Goal: Task Accomplishment & Management: Manage account settings

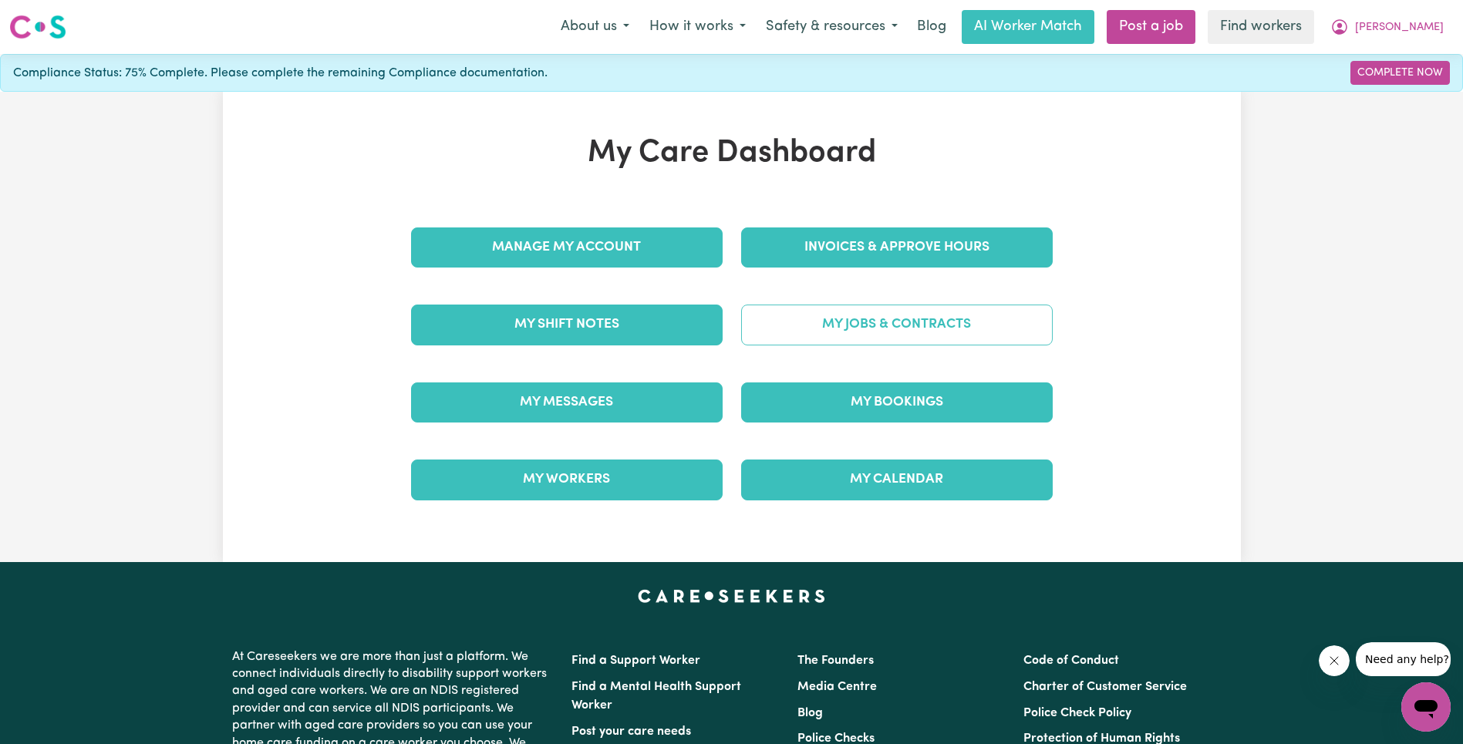
click at [869, 325] on link "My Jobs & Contracts" at bounding box center [897, 325] width 312 height 40
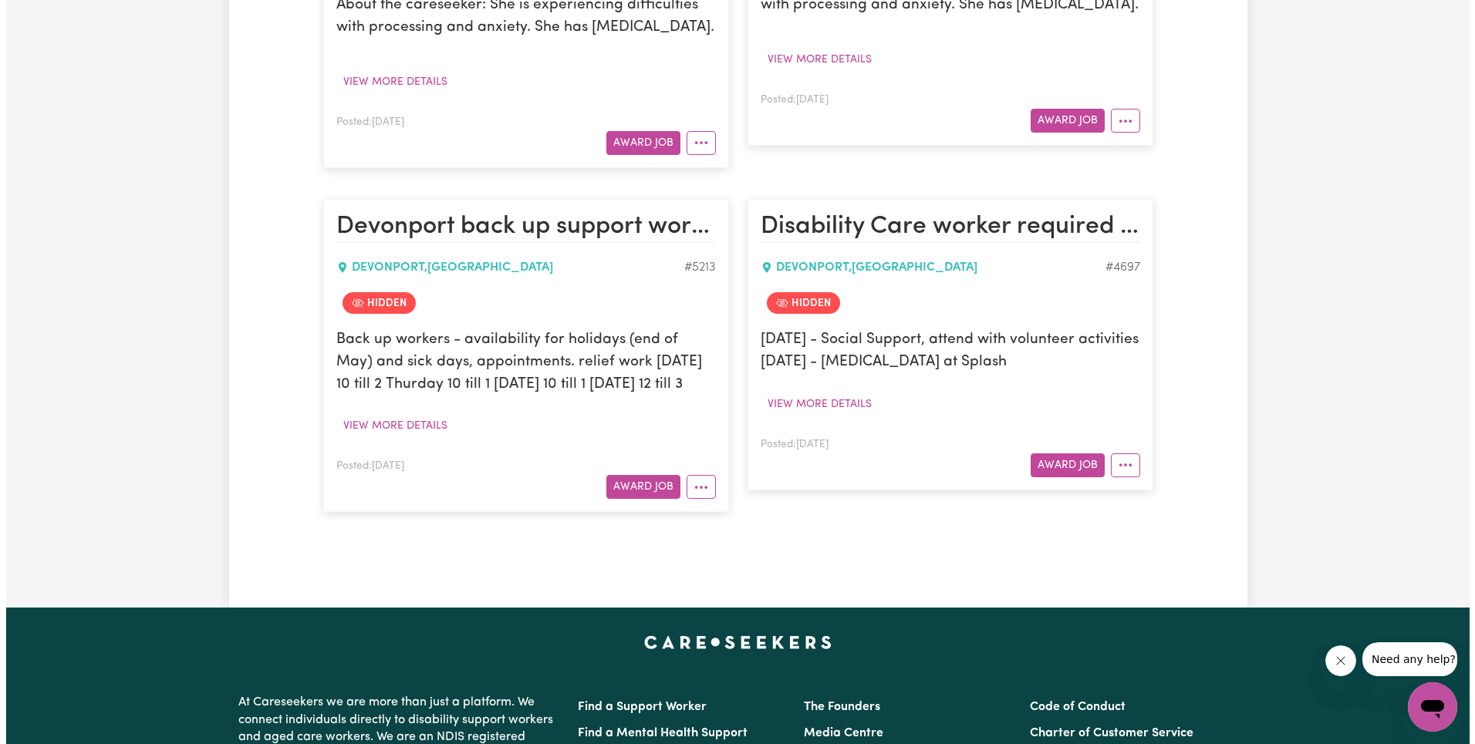
scroll to position [1043, 0]
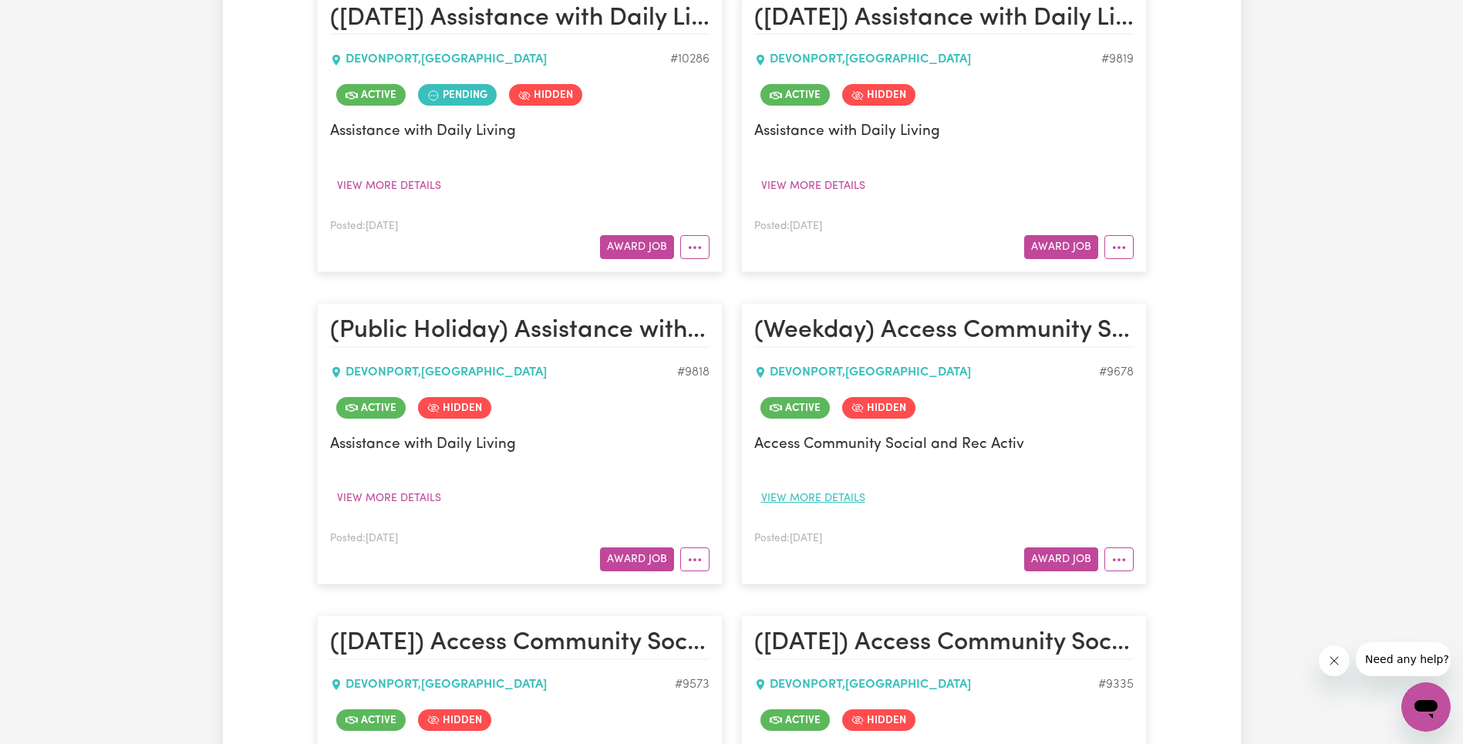
click at [838, 495] on button "View more details" at bounding box center [813, 499] width 118 height 24
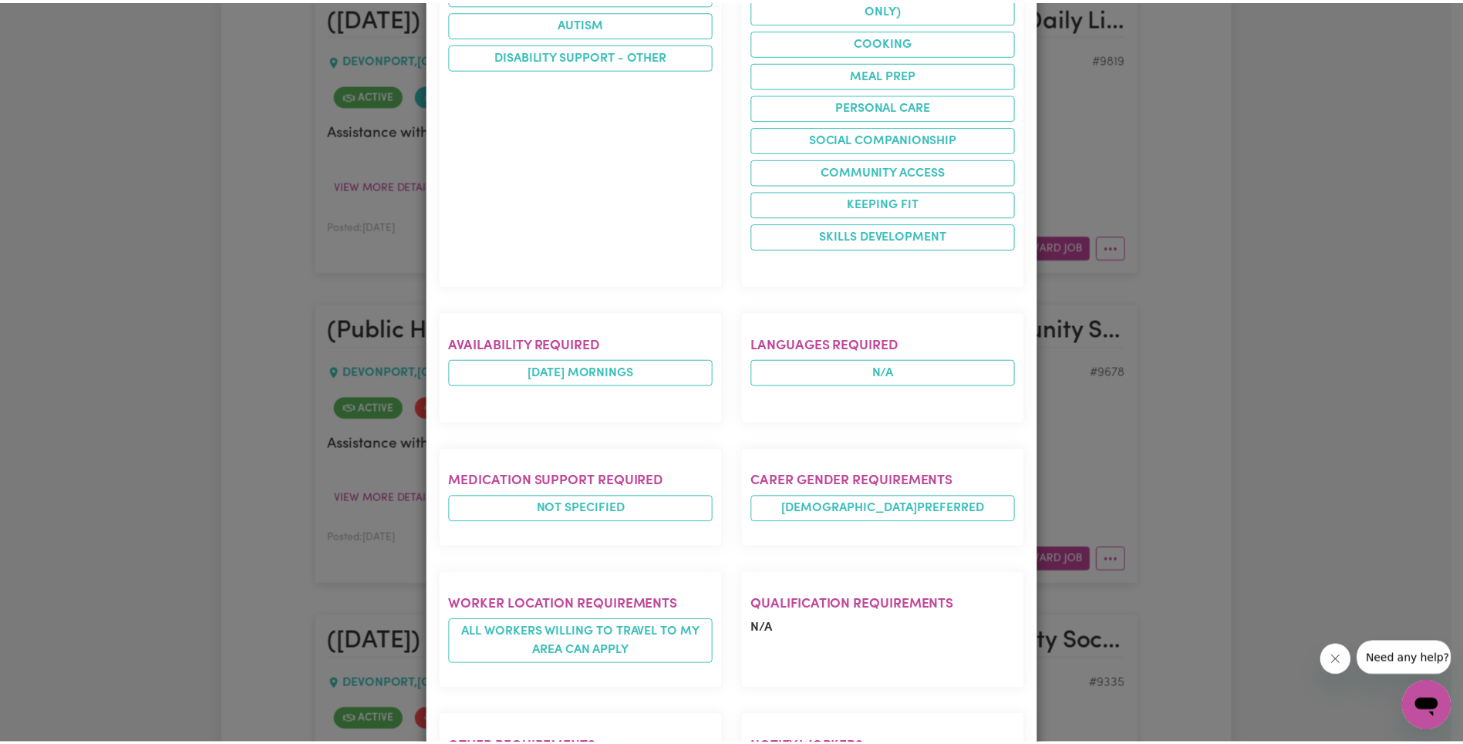
scroll to position [916, 0]
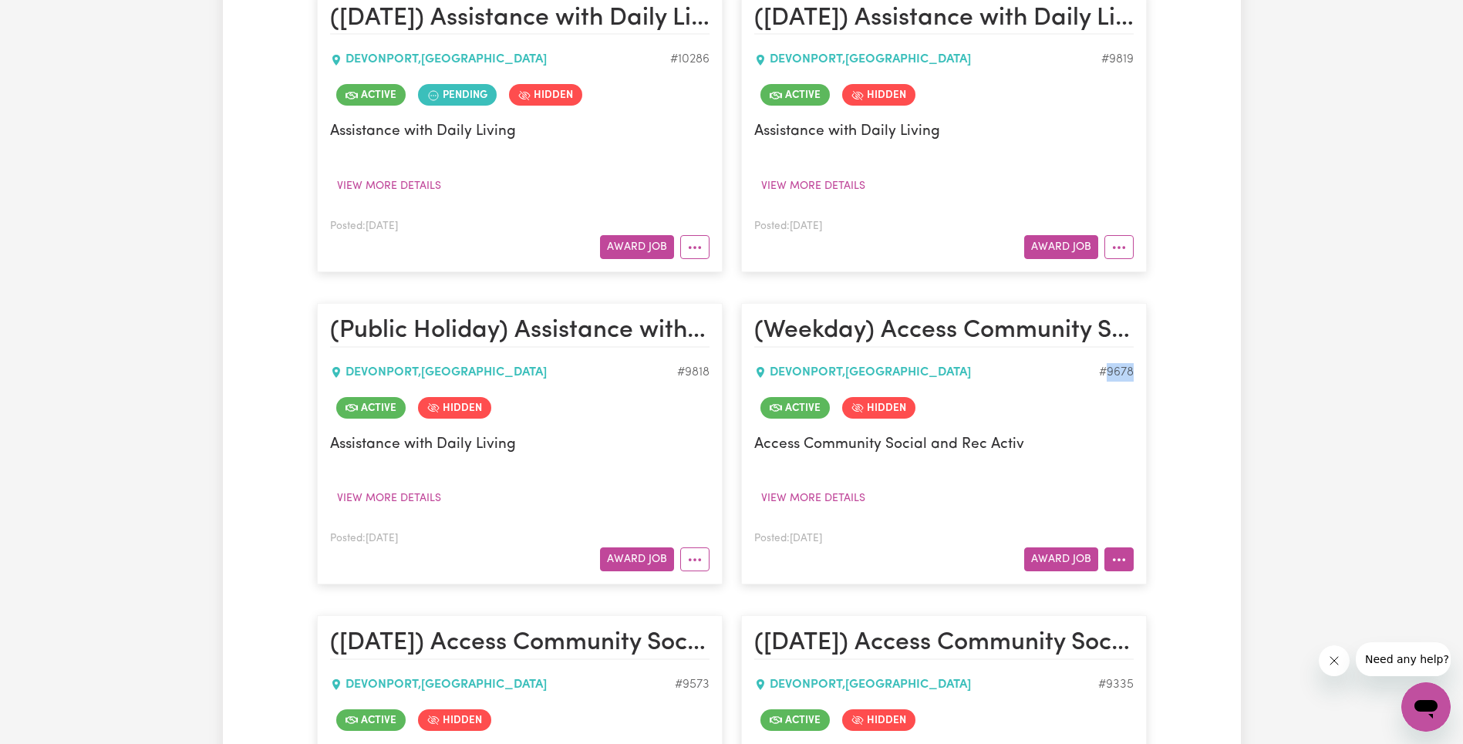
click at [1116, 558] on icon "More options" at bounding box center [1118, 559] width 15 height 15
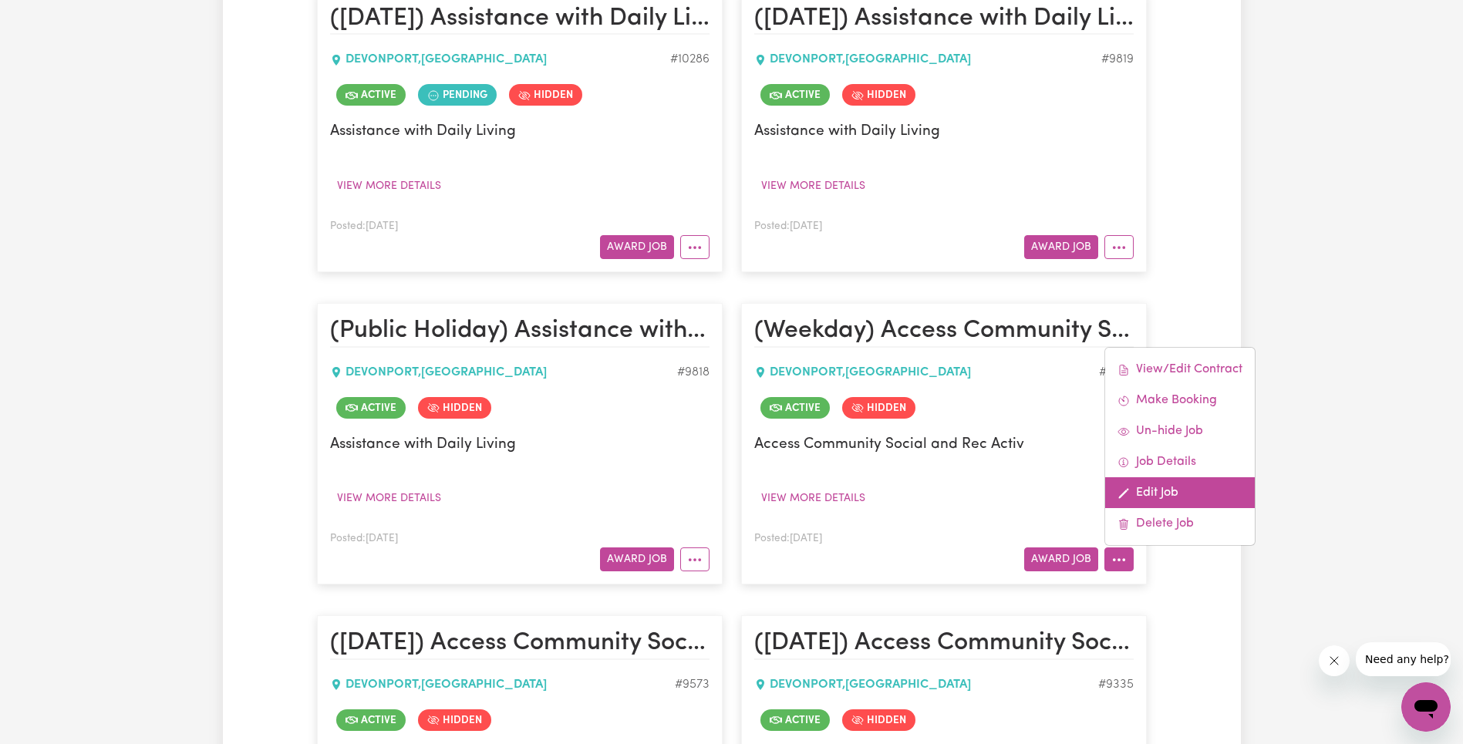
click at [1159, 499] on link "Edit Job" at bounding box center [1180, 492] width 150 height 31
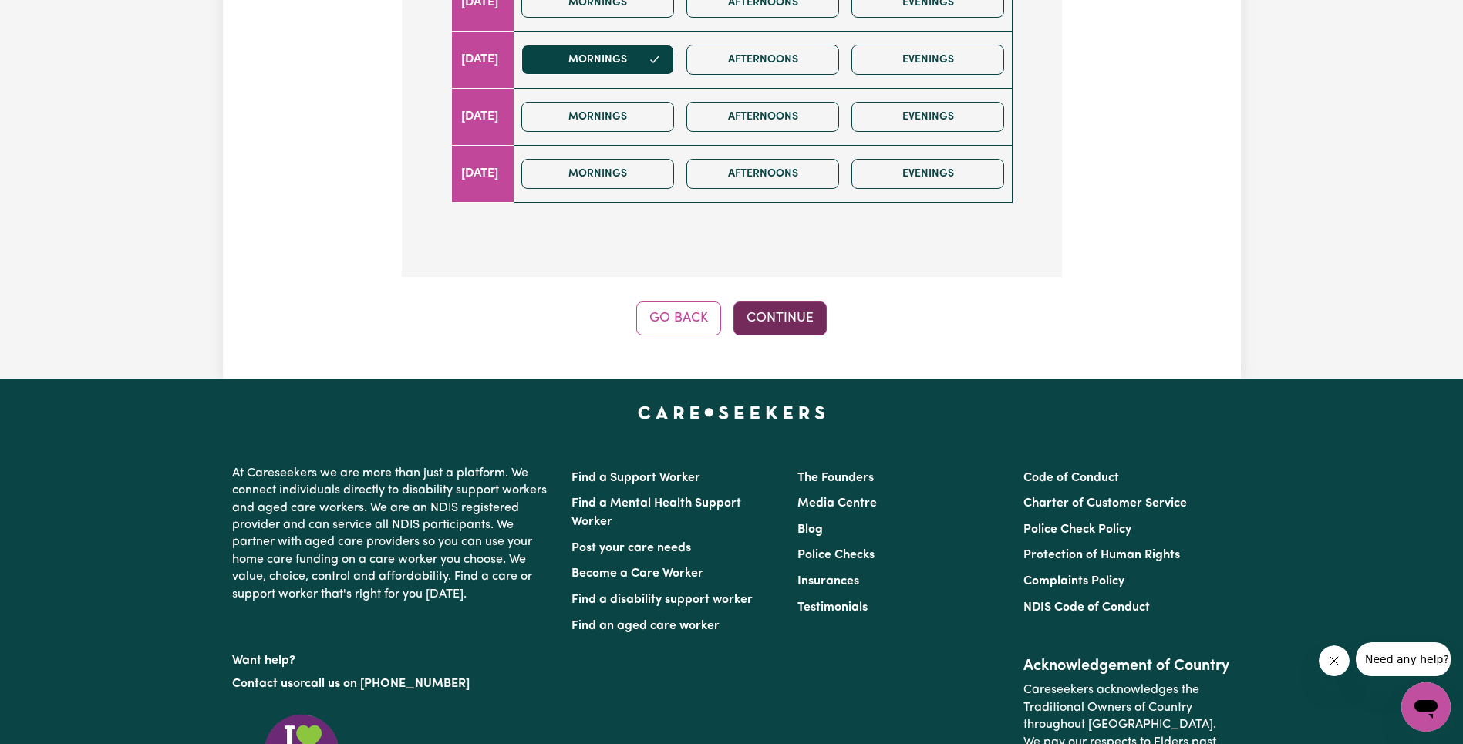
click at [791, 325] on button "Continue" at bounding box center [780, 319] width 93 height 34
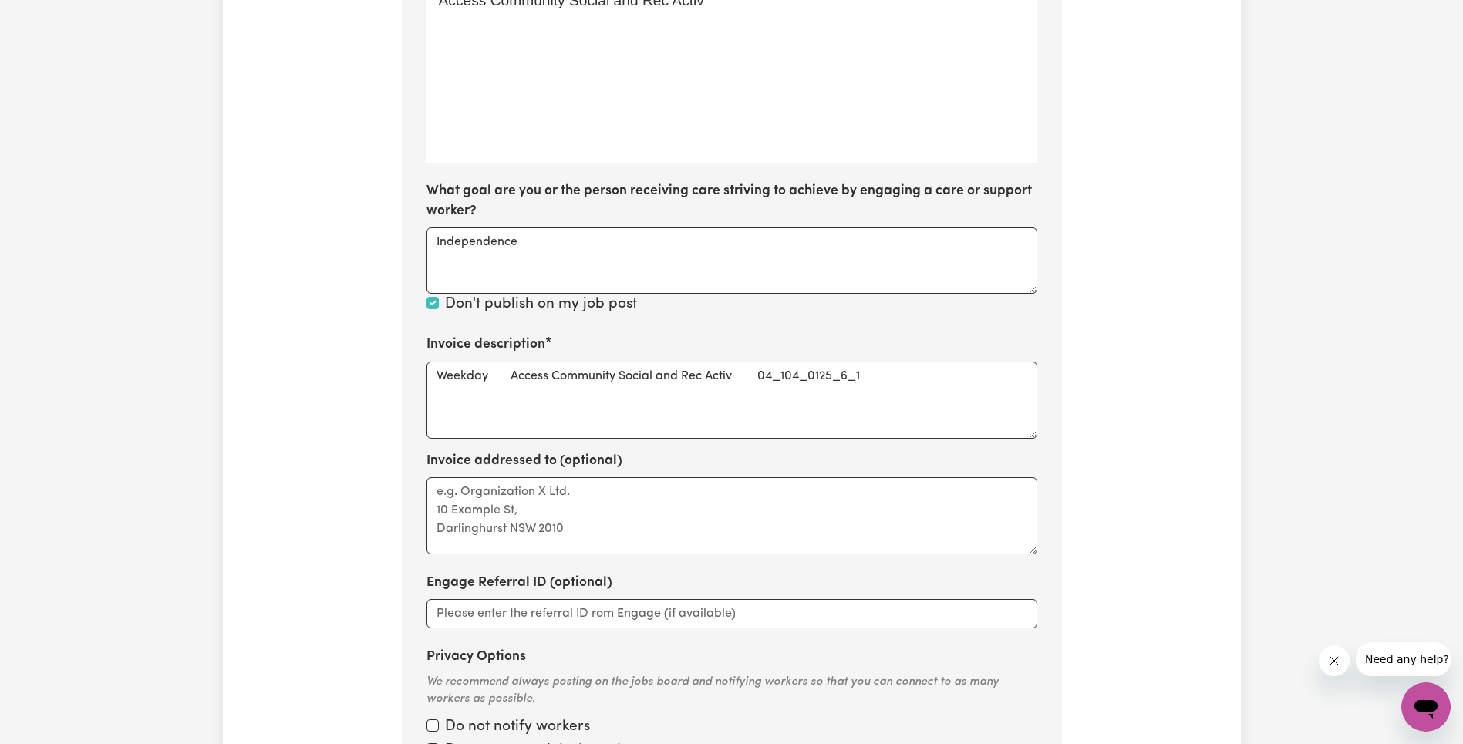
scroll to position [545, 0]
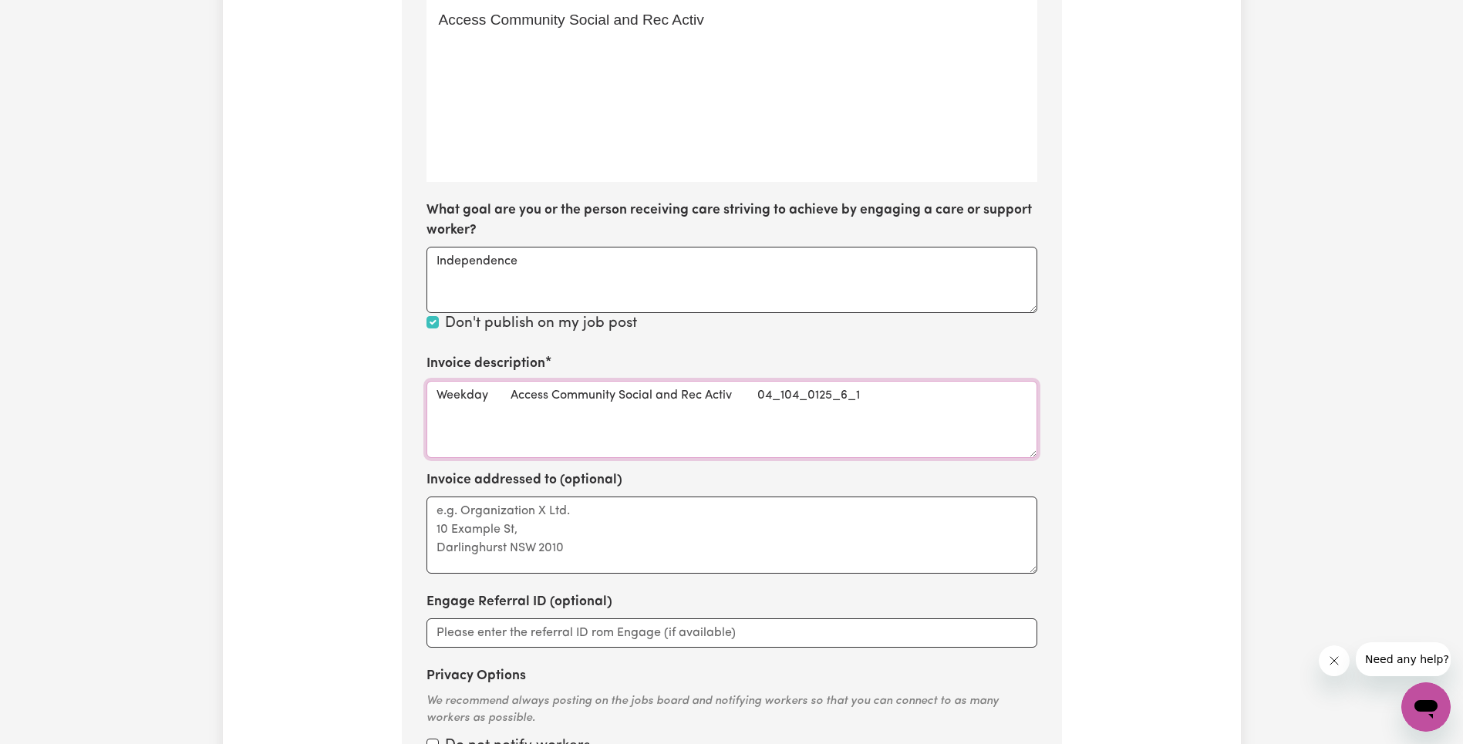
click at [799, 393] on textarea "Weekday Access Community Social and Rec Activ 04_104_0125_6_1" at bounding box center [732, 419] width 611 height 77
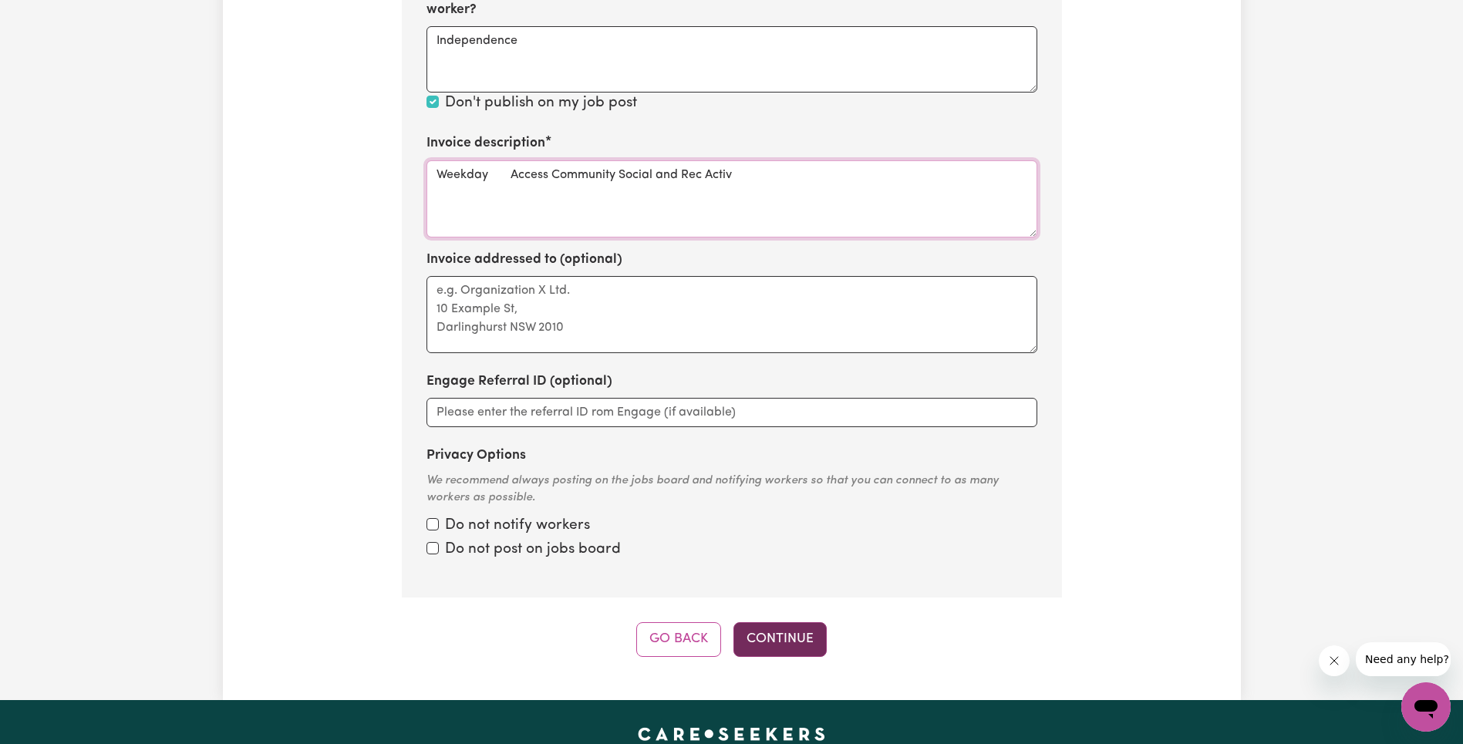
type textarea "Weekday Access Community Social and Rec Activ"
click at [814, 640] on button "Continue" at bounding box center [780, 639] width 93 height 34
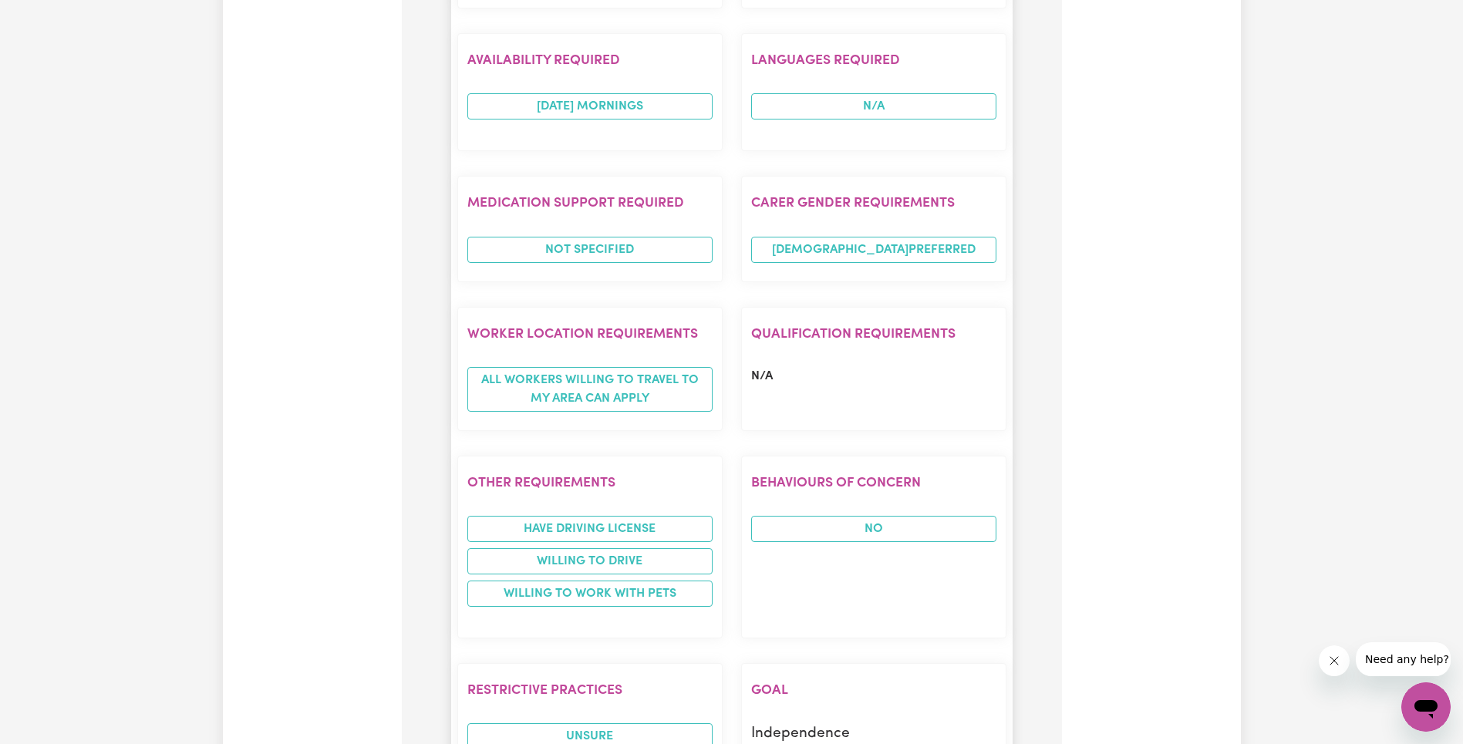
scroll to position [1754, 0]
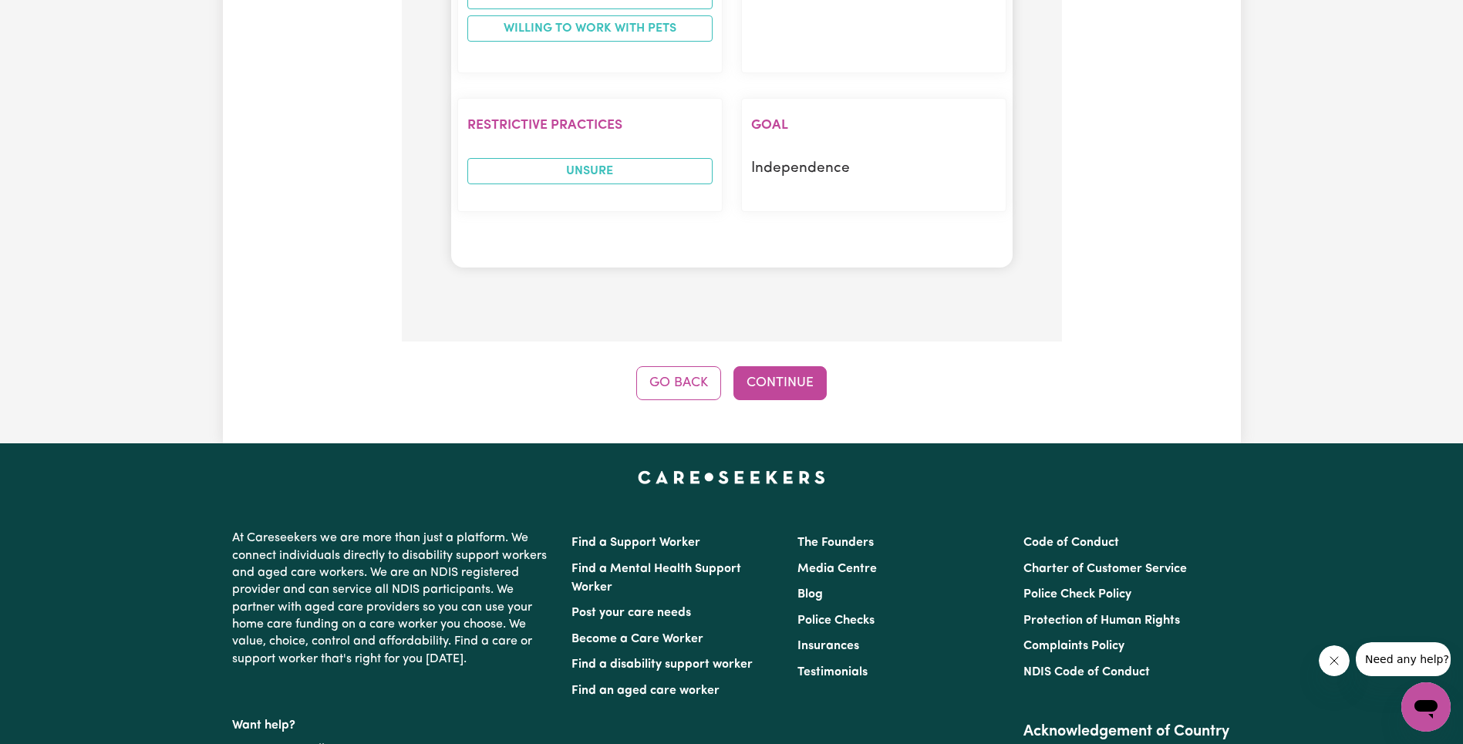
click at [786, 378] on button "Continue" at bounding box center [780, 383] width 93 height 34
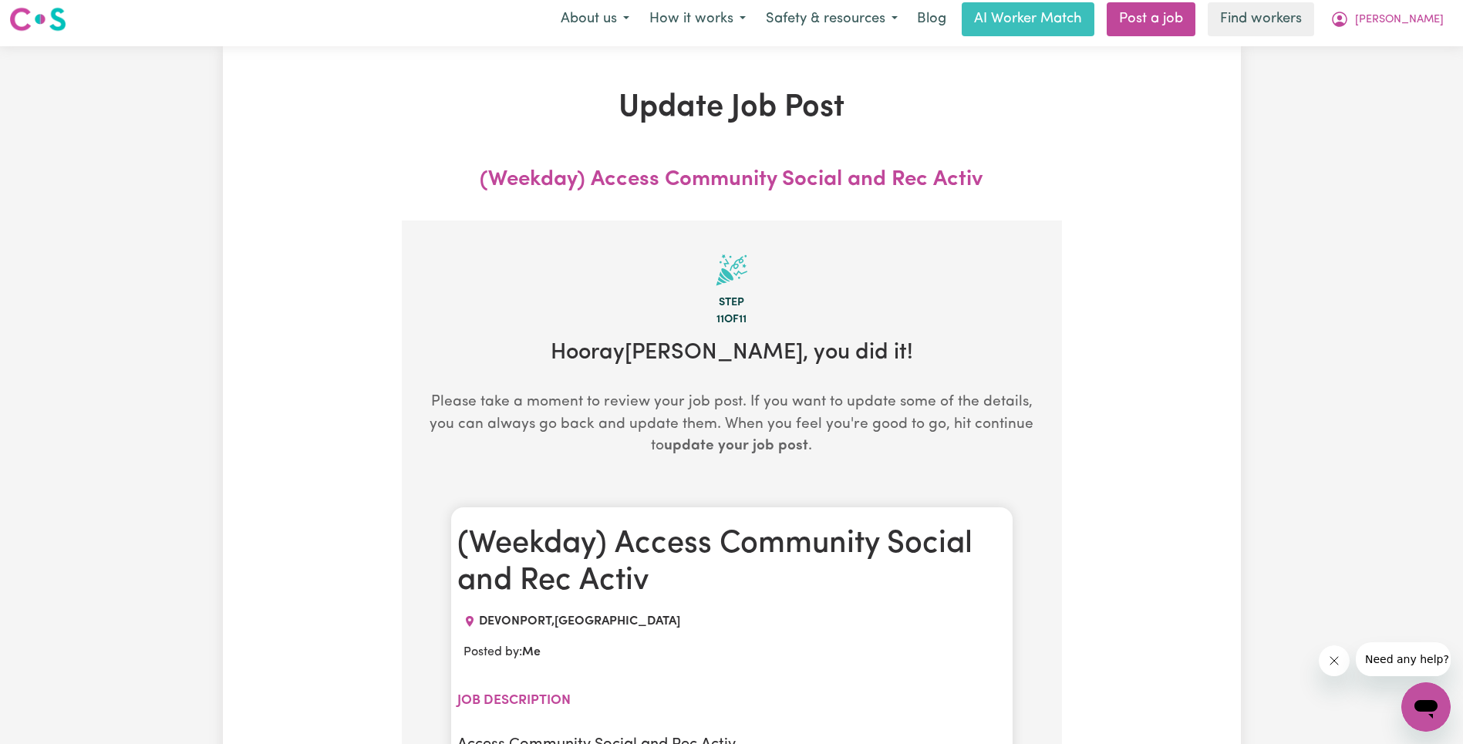
scroll to position [0, 0]
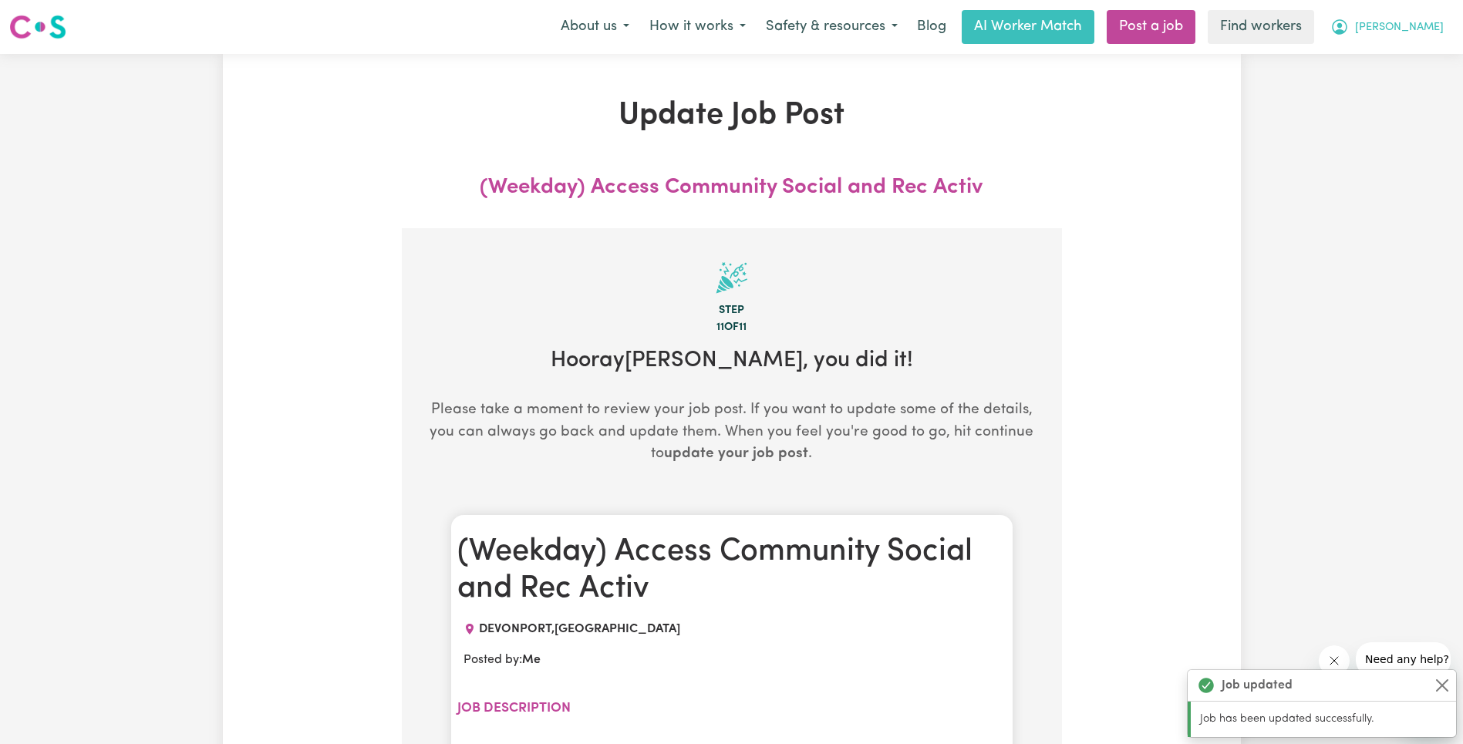
click at [1423, 28] on span "[PERSON_NAME]" at bounding box center [1399, 27] width 89 height 17
click at [1416, 51] on link "My Dashboard" at bounding box center [1392, 60] width 122 height 29
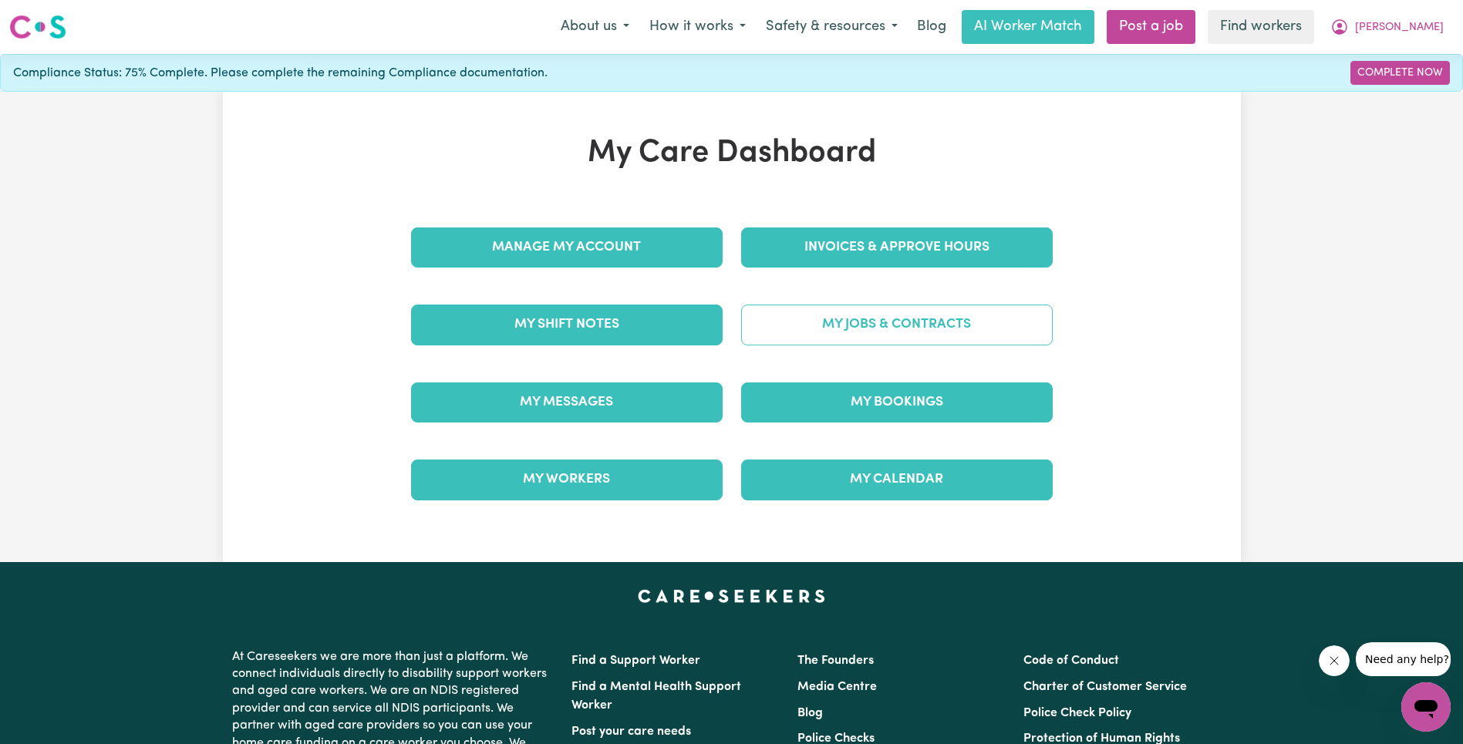
click at [990, 302] on div "My Jobs & Contracts" at bounding box center [897, 324] width 330 height 77
click at [990, 305] on link "My Jobs & Contracts" at bounding box center [897, 325] width 312 height 40
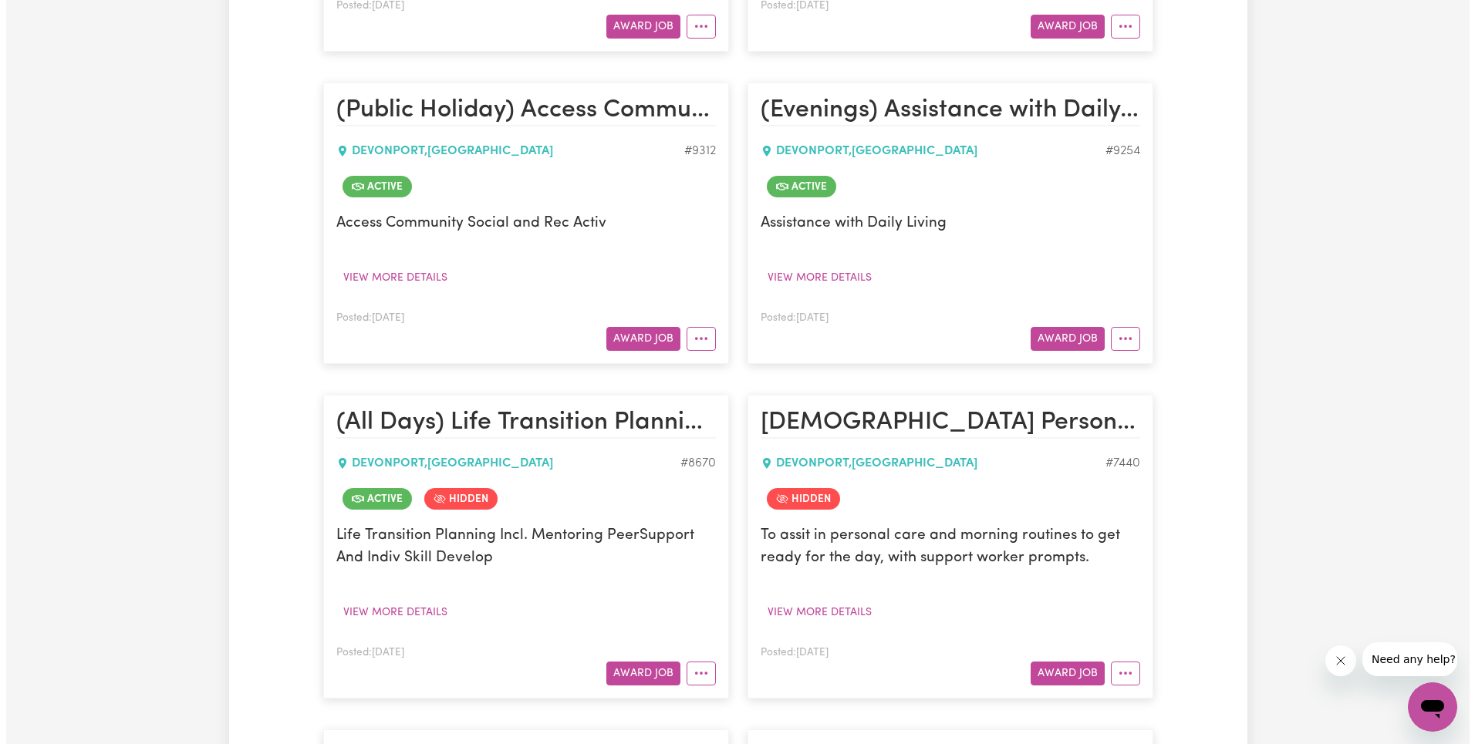
scroll to position [1043, 0]
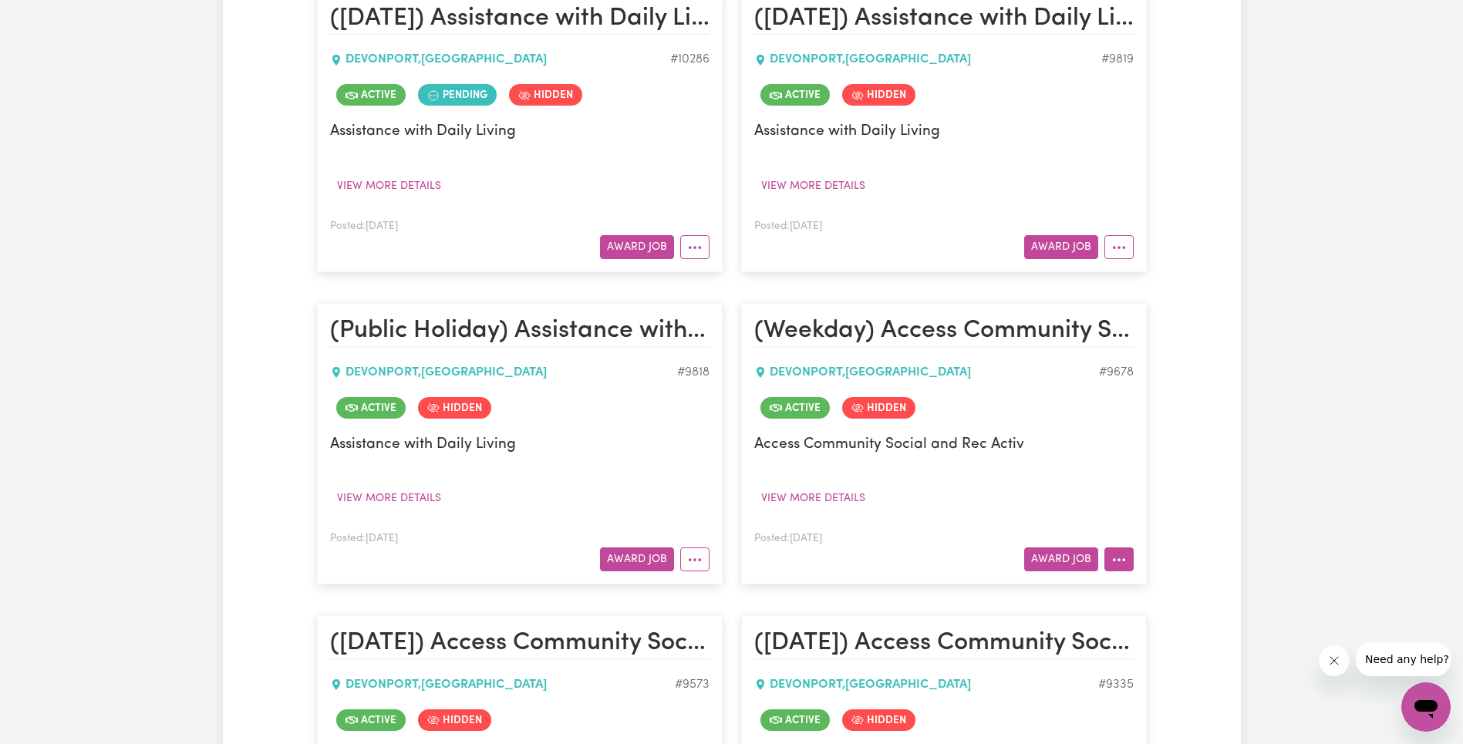
click at [1113, 553] on icon "More options" at bounding box center [1118, 559] width 15 height 15
click at [1180, 369] on link "View/Edit Contract" at bounding box center [1180, 369] width 150 height 31
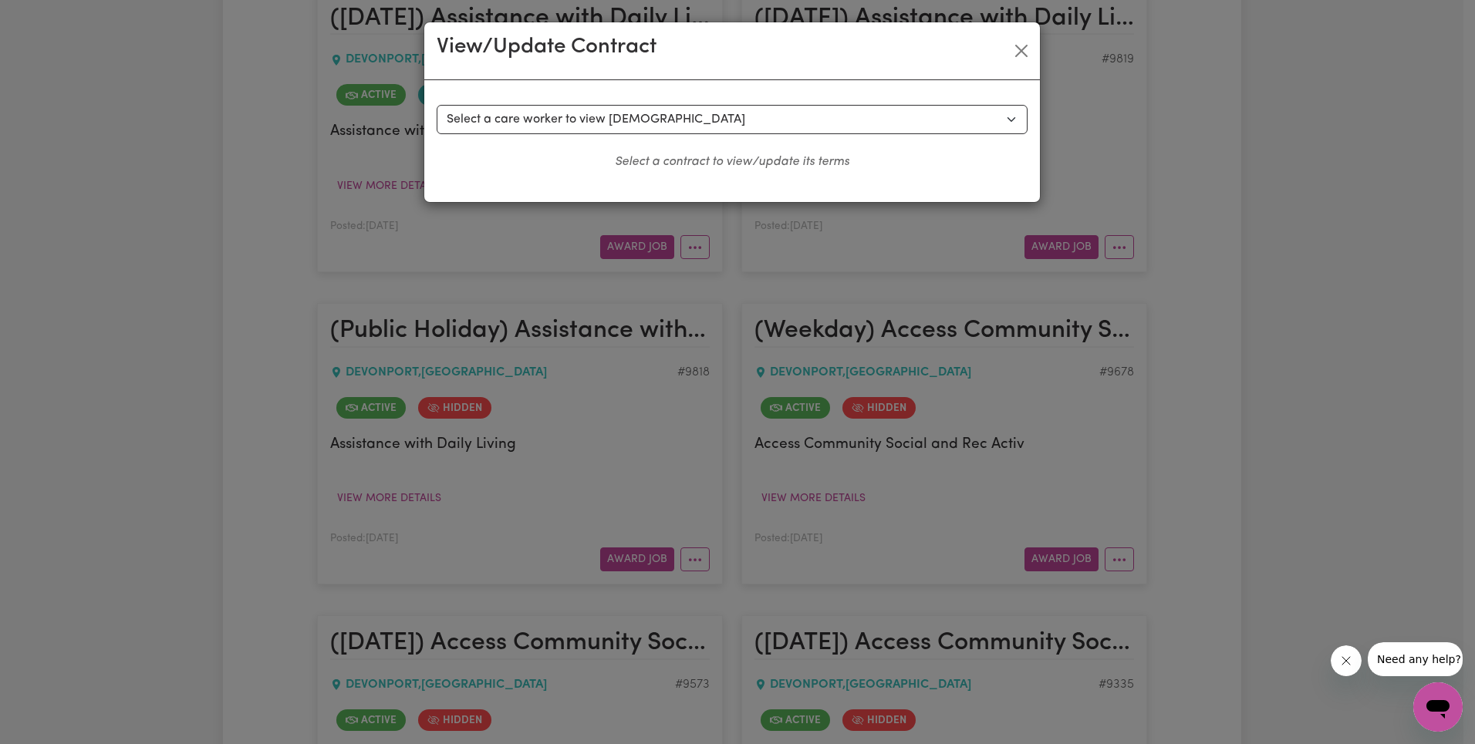
click at [599, 123] on select "Select a care worker to view [DEMOGRAPHIC_DATA] #7595 - [PERSON_NAME] (contract…" at bounding box center [732, 119] width 591 height 29
select select "9462"
select select "WEEKDAY_DAYTIME"
select select "ASSISTANCE_SELF_CARE"
select select "ONE"
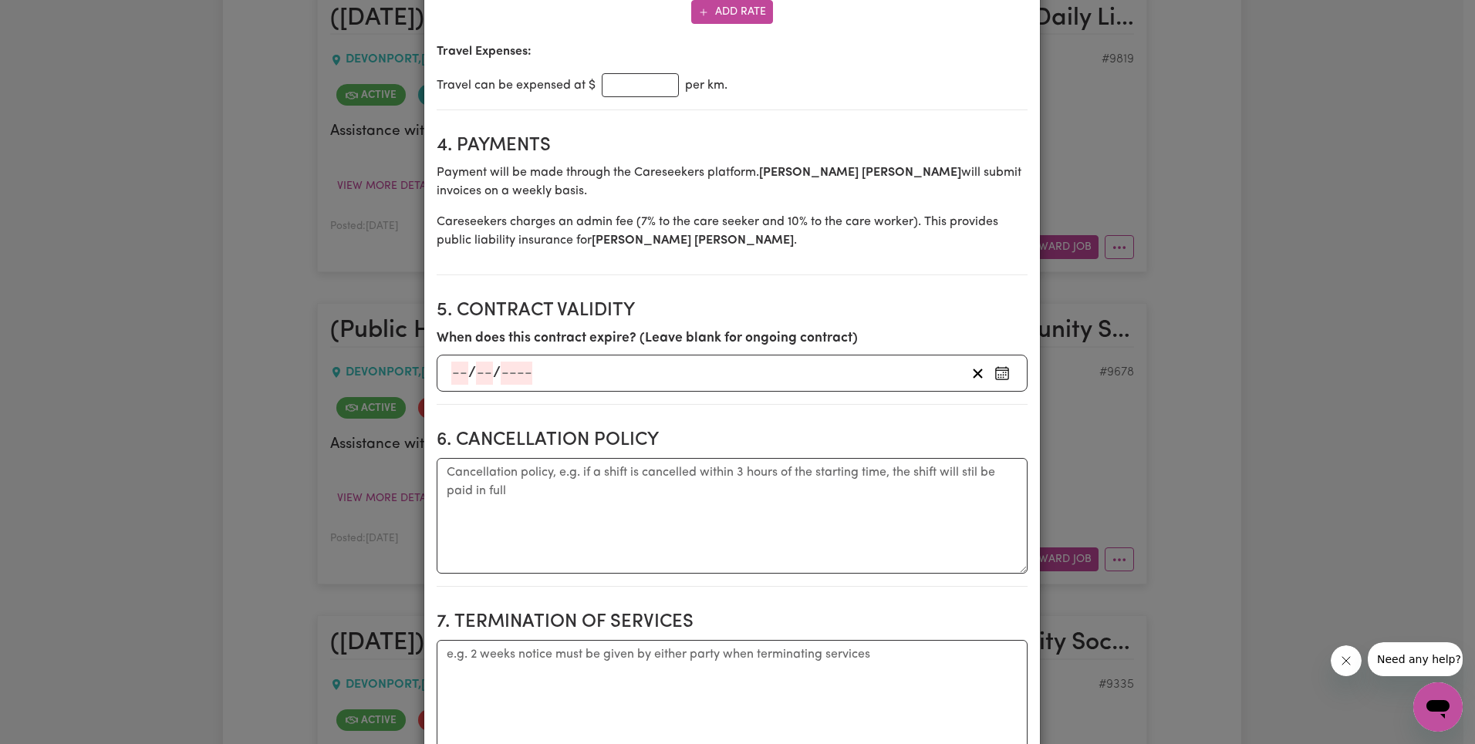
scroll to position [307, 0]
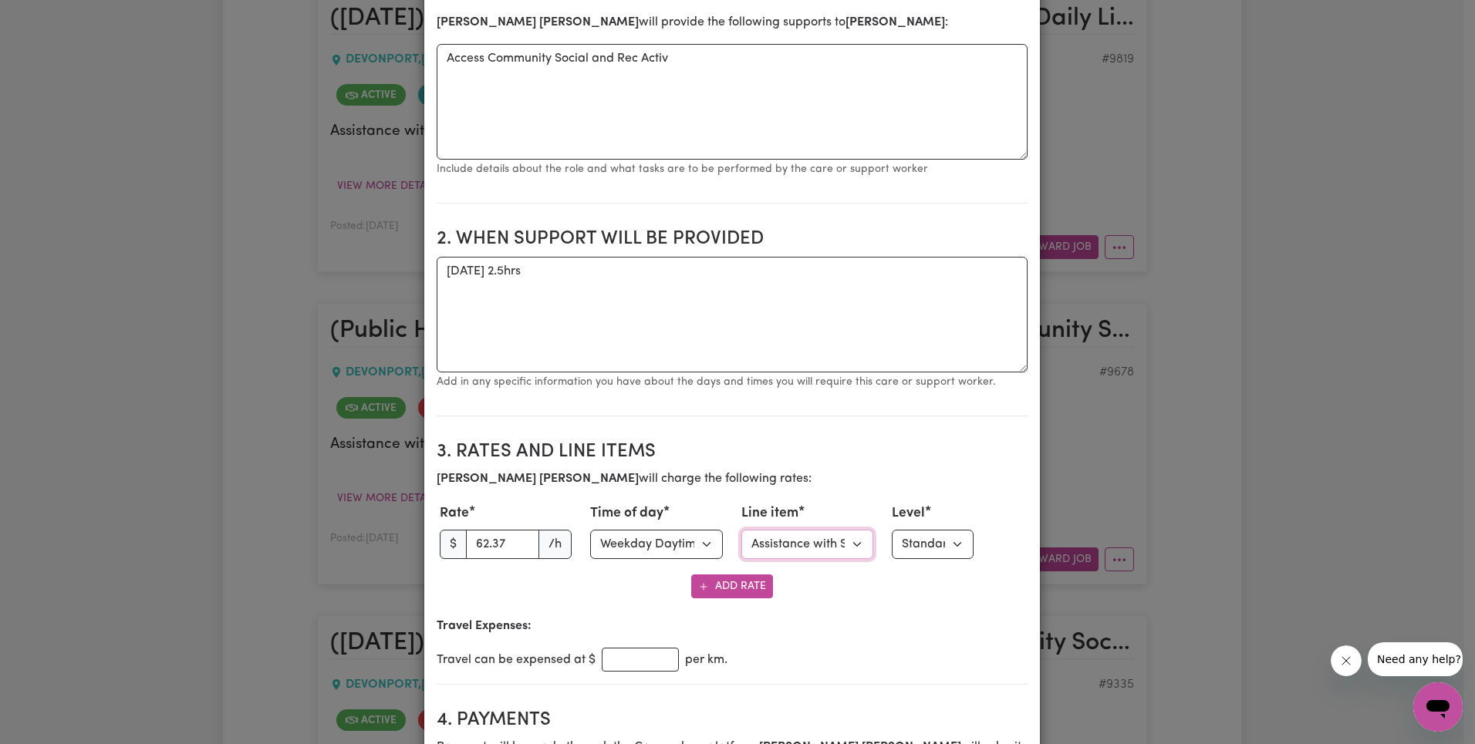
click at [814, 555] on select "Select line item Assistance with Self Care Activities Assistance with personal …" at bounding box center [807, 544] width 133 height 29
select select "COMMUNITY_ACCESS"
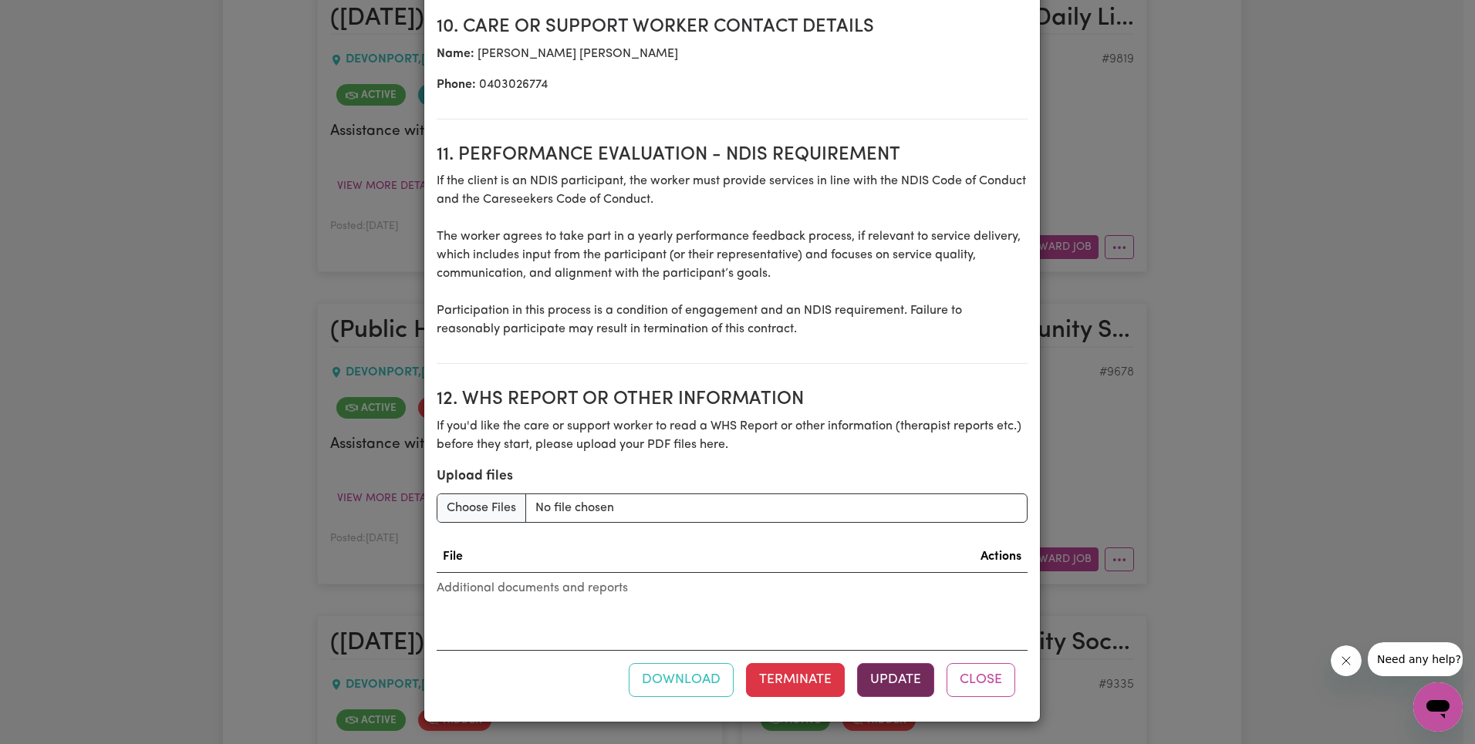
click at [879, 672] on button "Update" at bounding box center [895, 680] width 77 height 34
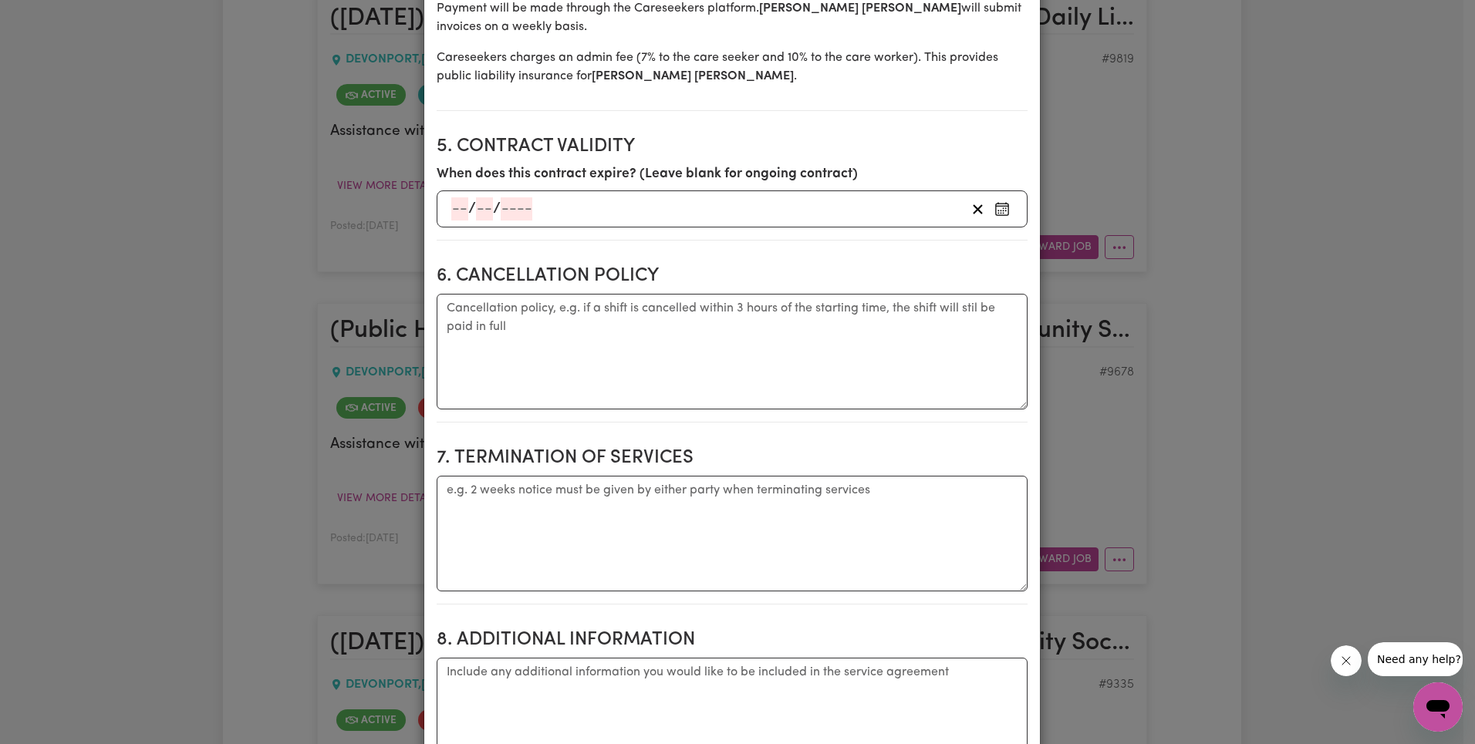
scroll to position [0, 0]
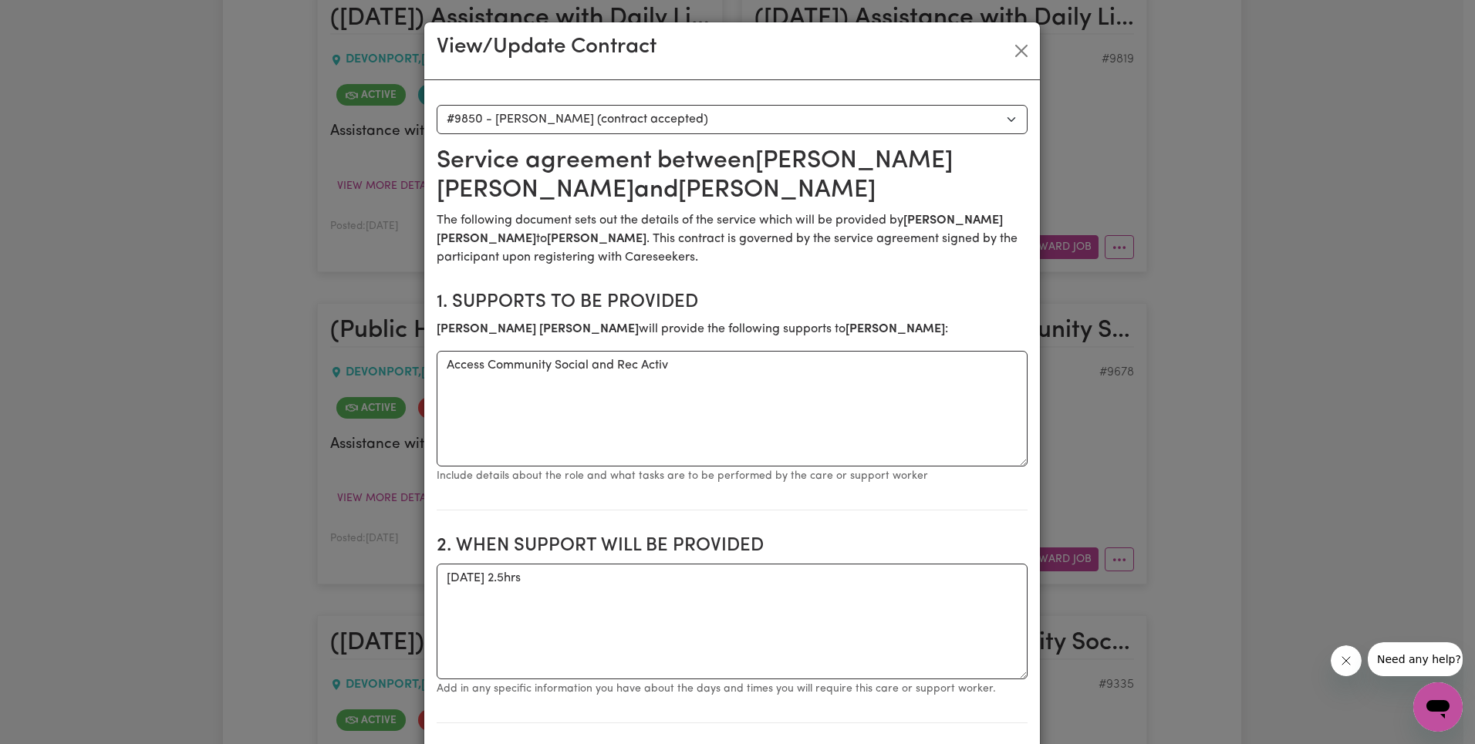
click at [737, 113] on select "Select a care worker to view [DEMOGRAPHIC_DATA] #7595 - [PERSON_NAME] (contract…" at bounding box center [732, 119] width 591 height 29
select select "9466"
type textarea "[DATE] 4hrs [DATE] 3hrs [DATE] 2"
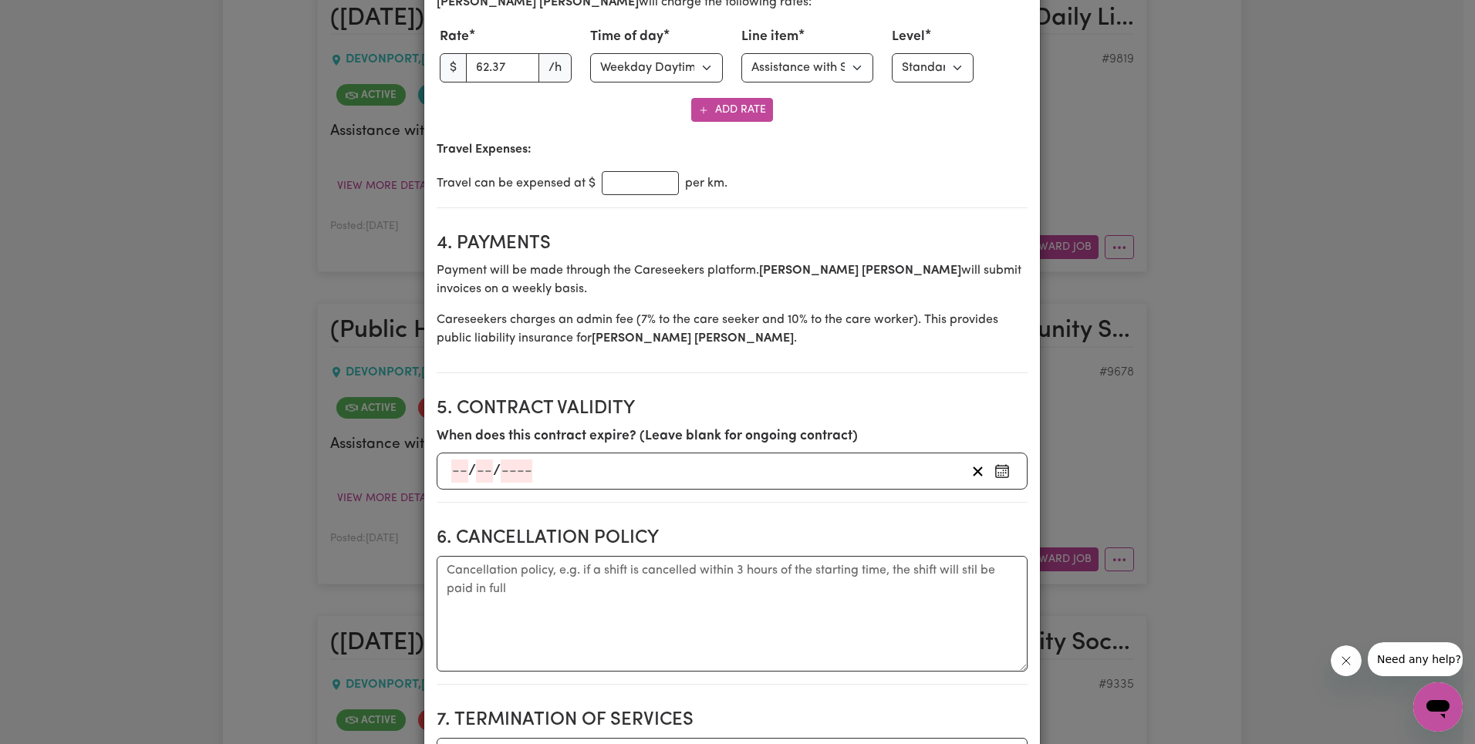
scroll to position [529, 0]
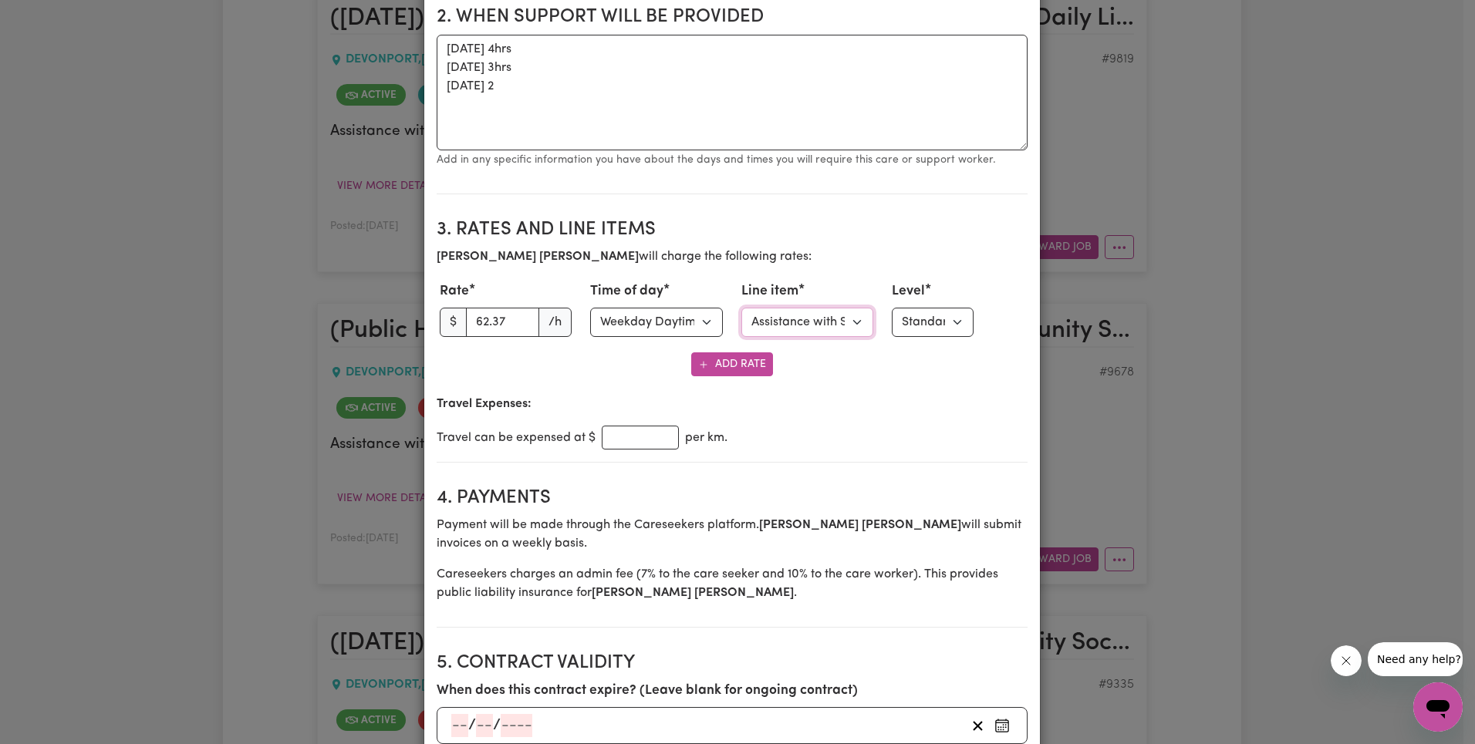
click at [802, 327] on select "Select line item Assistance with Self Care Activities Assistance with personal …" at bounding box center [807, 322] width 133 height 29
select select "COMMUNITY_ACCESS"
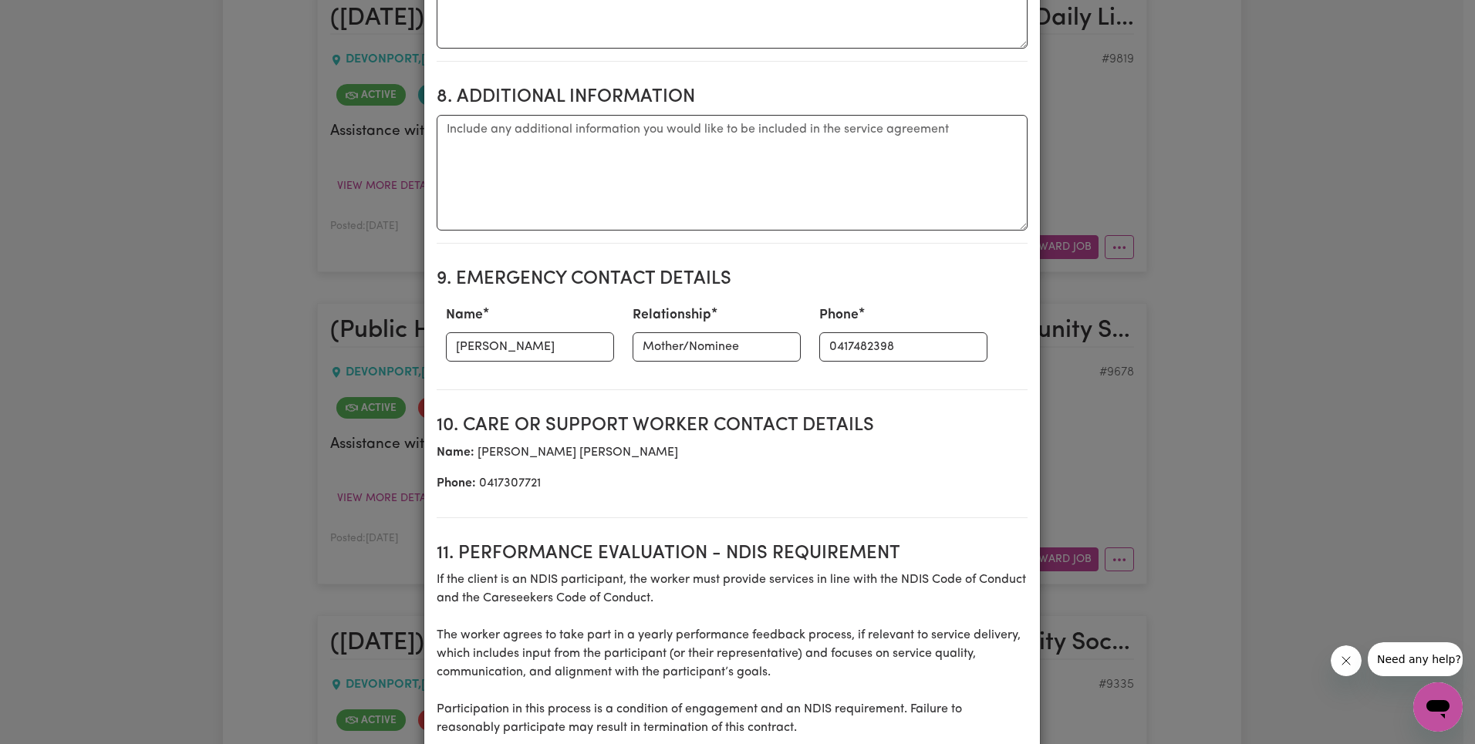
scroll to position [1988, 0]
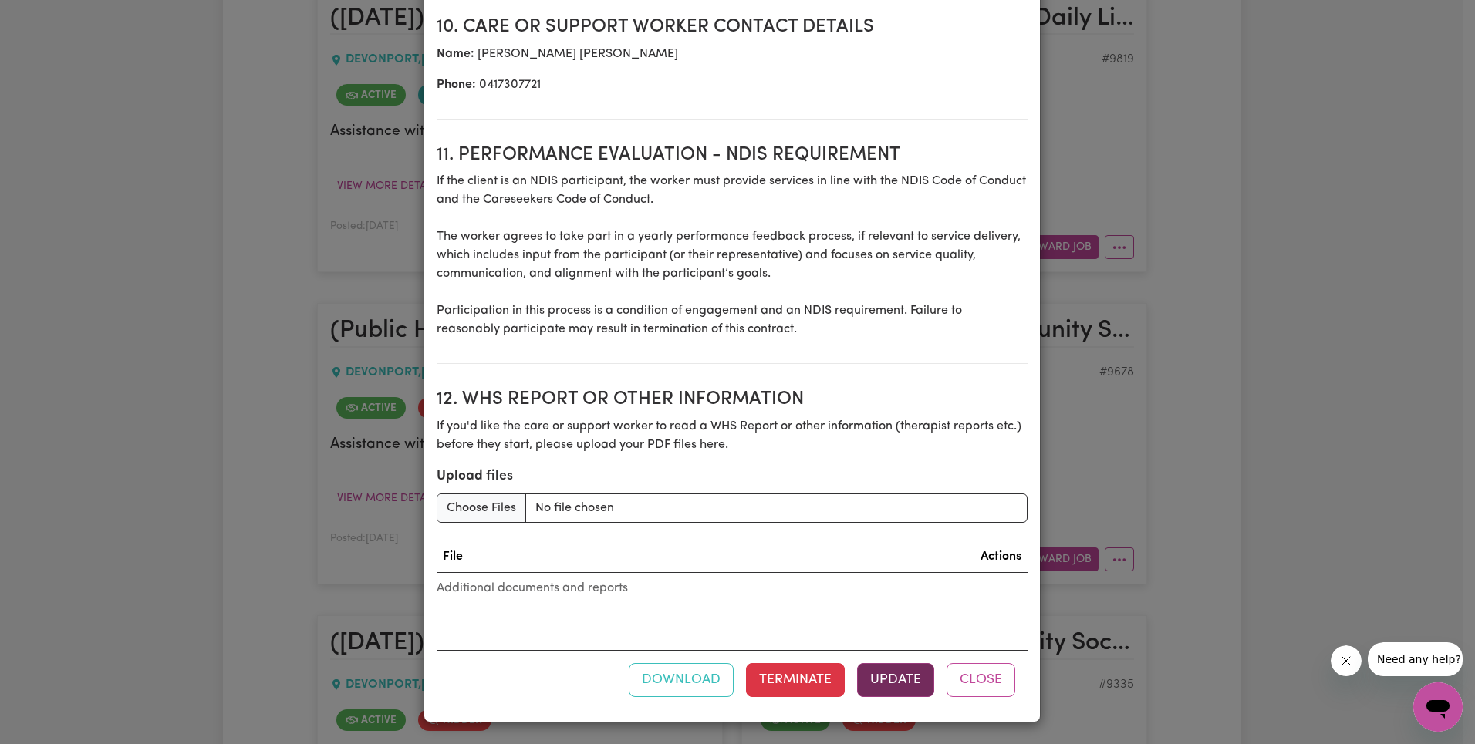
click at [902, 675] on button "Update" at bounding box center [895, 680] width 77 height 34
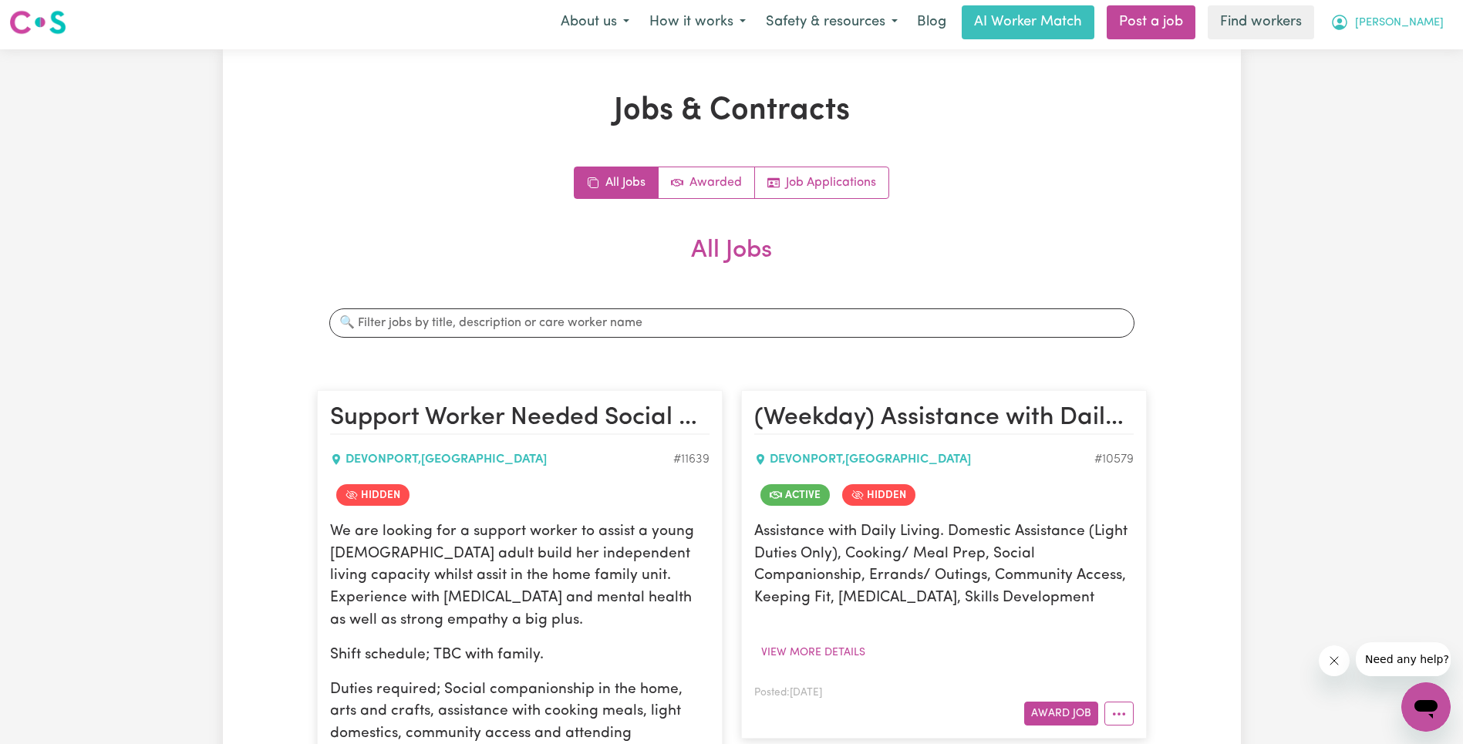
scroll to position [0, 0]
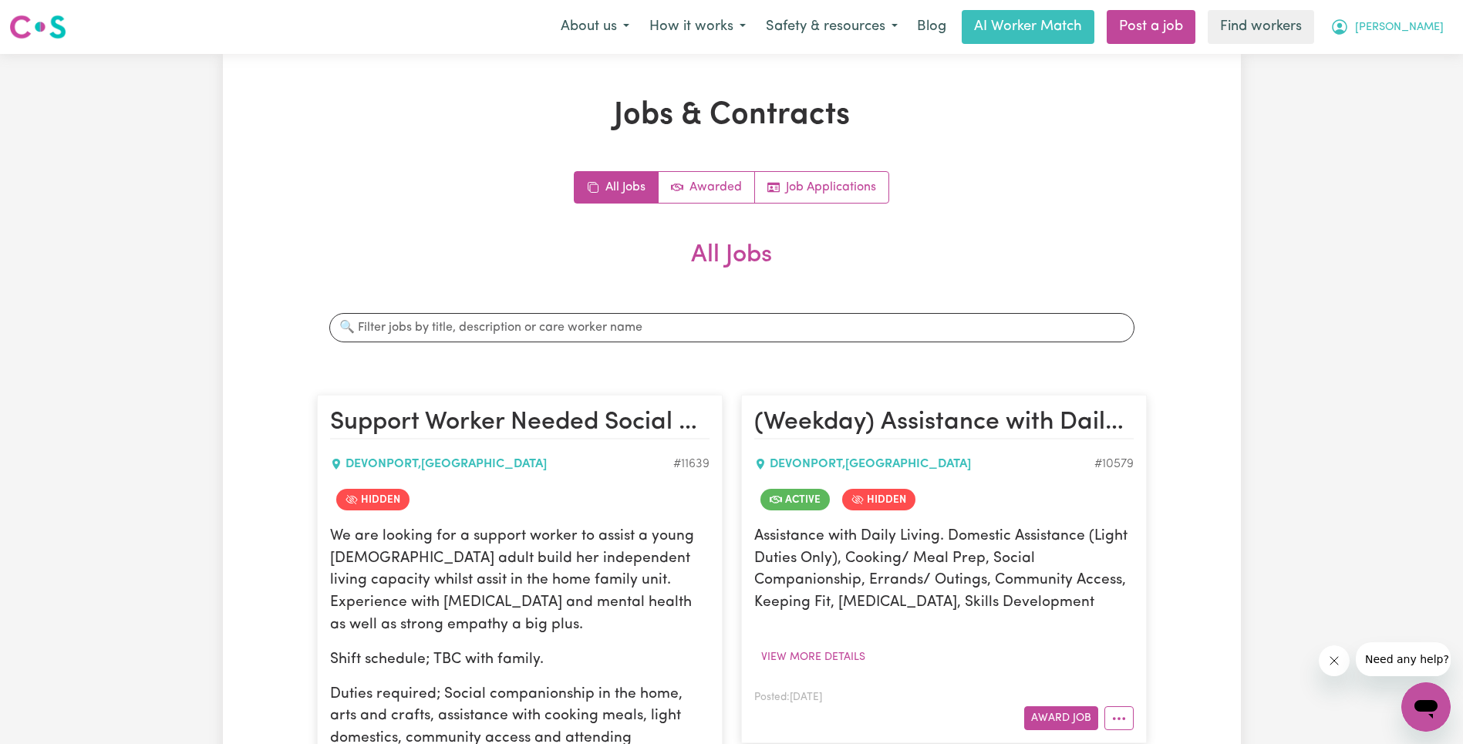
click at [1432, 38] on button "[PERSON_NAME]" at bounding box center [1387, 27] width 133 height 32
click at [1407, 74] on link "Logout" at bounding box center [1392, 88] width 122 height 29
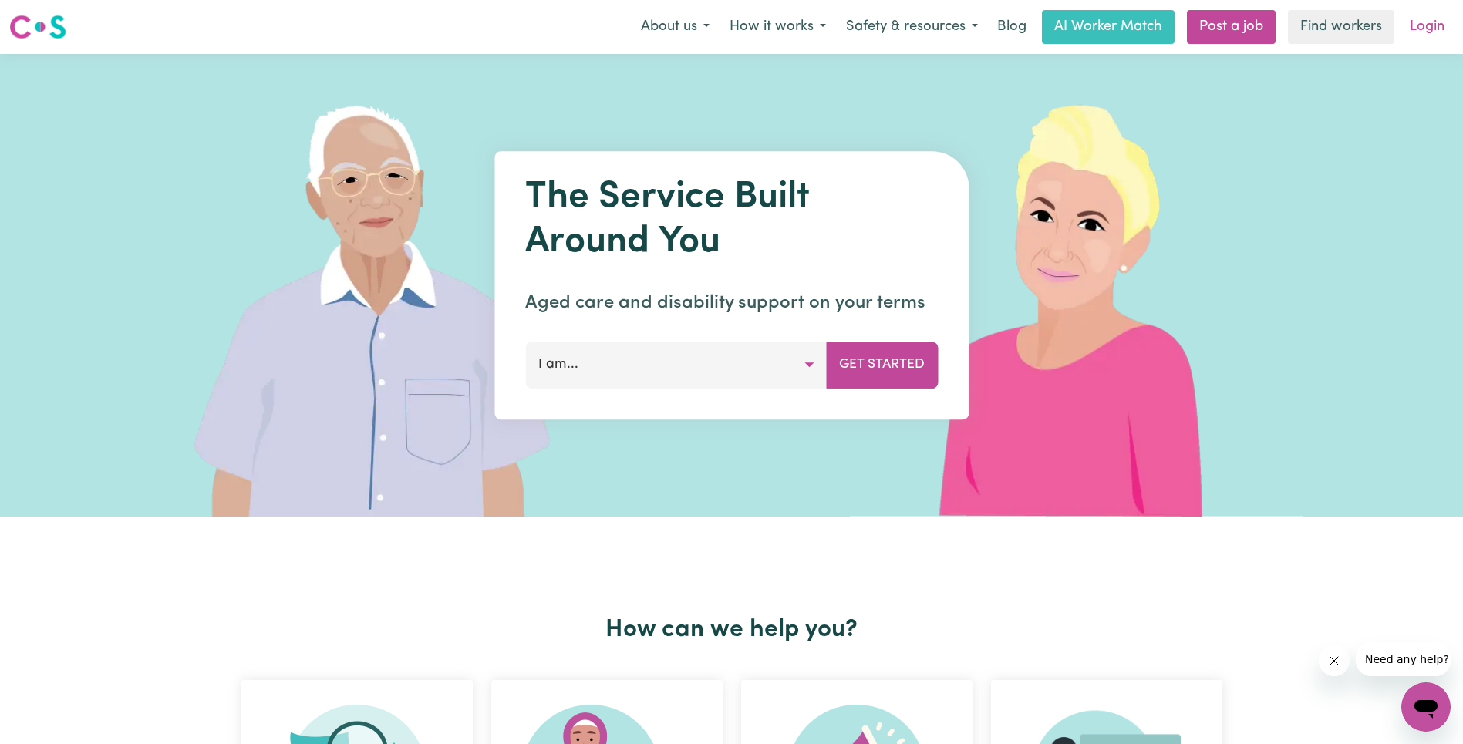
click at [1438, 29] on link "Login" at bounding box center [1427, 27] width 53 height 34
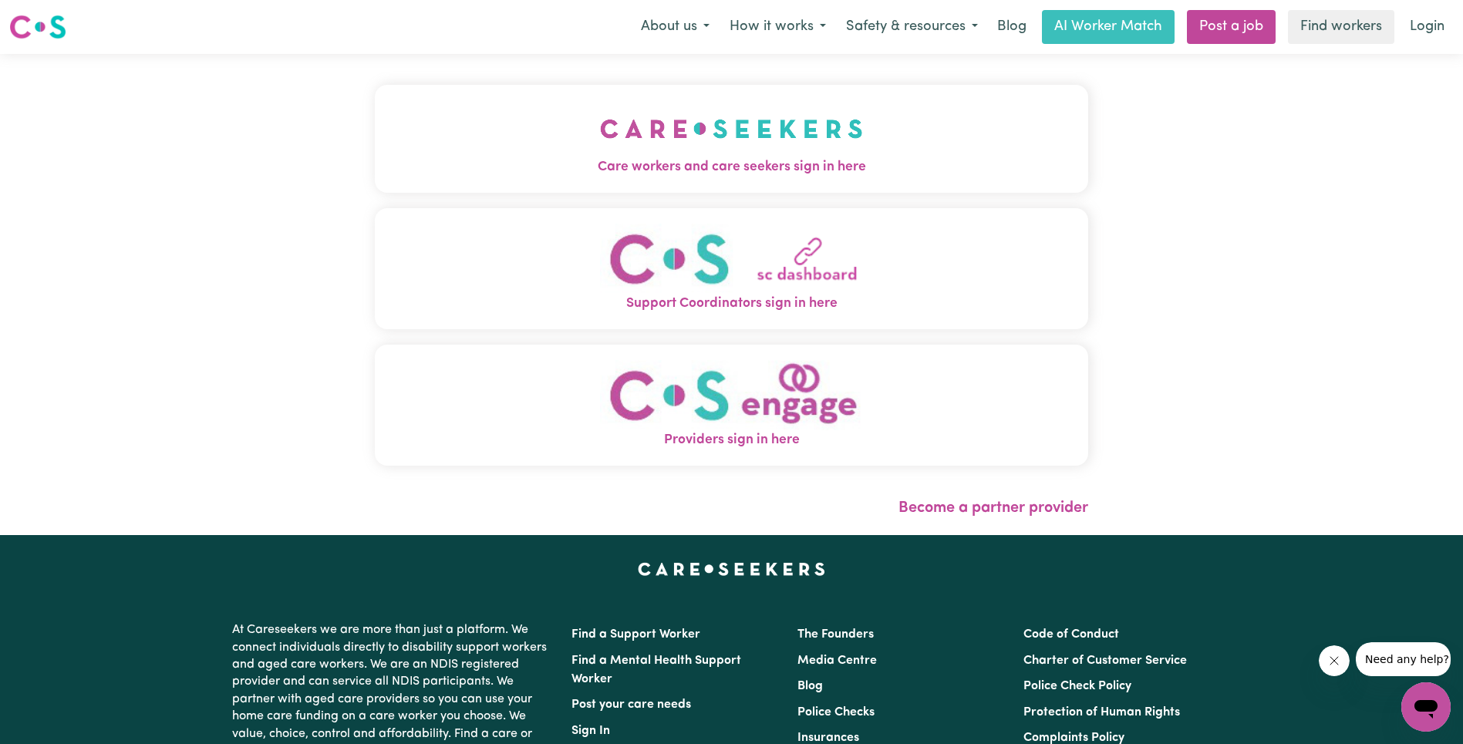
click at [520, 133] on button "Care workers and care seekers sign in here" at bounding box center [731, 139] width 713 height 108
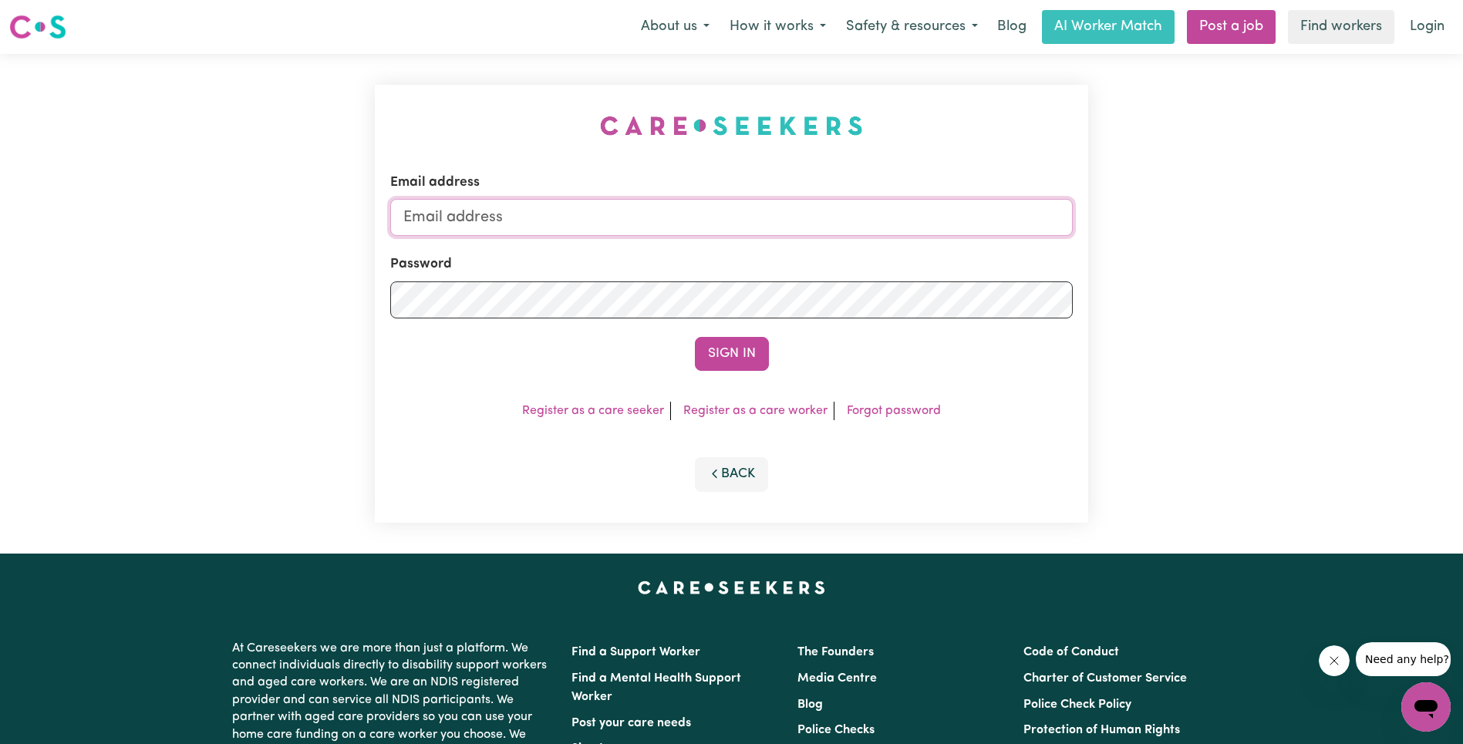
click at [733, 217] on input "Email address" at bounding box center [731, 217] width 683 height 37
type input "[EMAIL_ADDRESS][DOMAIN_NAME]"
click at [727, 356] on button "Sign In" at bounding box center [732, 354] width 74 height 34
